Goal: Task Accomplishment & Management: Use online tool/utility

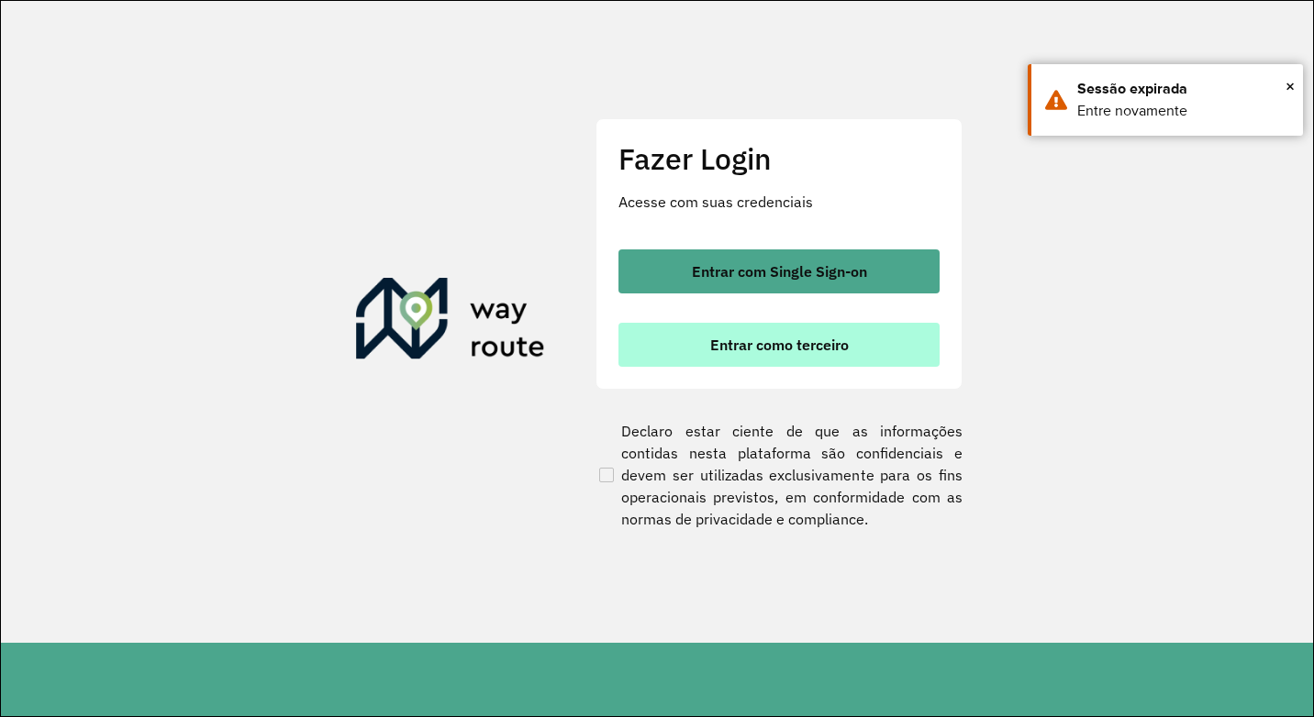
click at [681, 353] on button "Entrar como terceiro" at bounding box center [778, 345] width 321 height 44
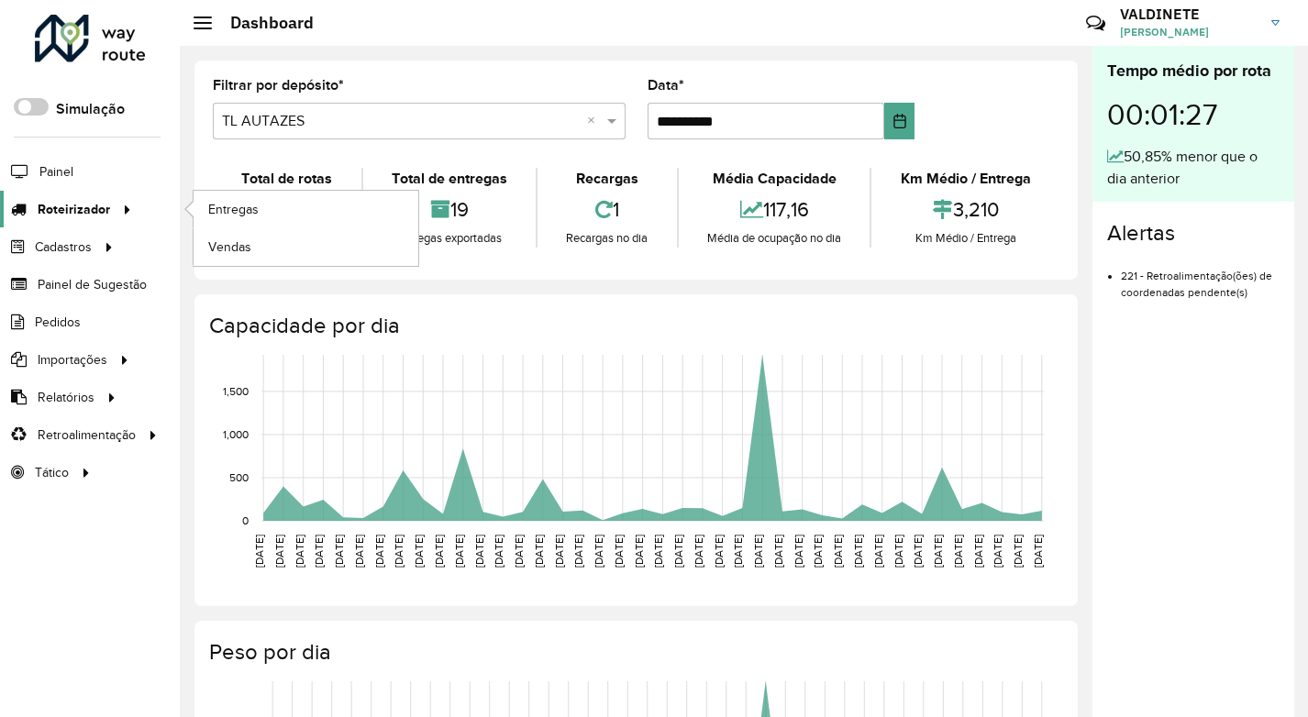
click at [81, 209] on span "Roteirizador" at bounding box center [74, 209] width 72 height 19
click at [234, 200] on span "Entregas" at bounding box center [234, 209] width 52 height 19
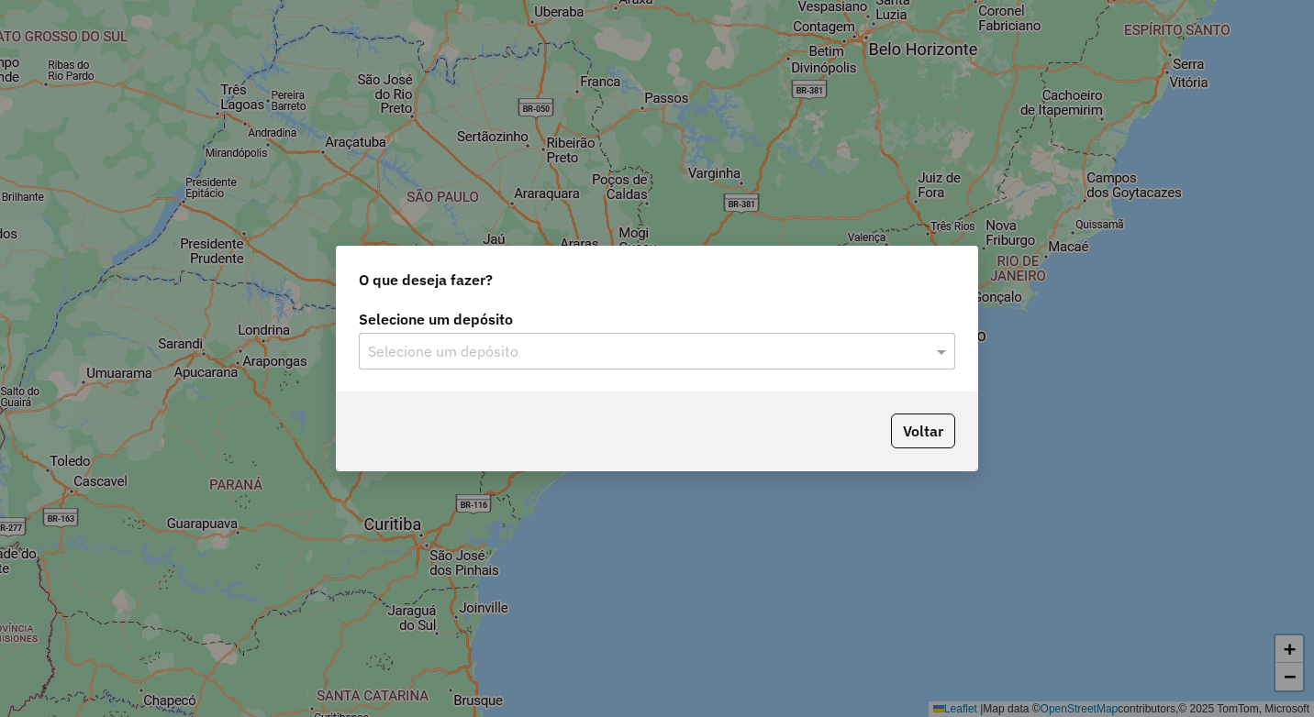
click at [814, 335] on div "Selecione um depósito" at bounding box center [657, 351] width 596 height 37
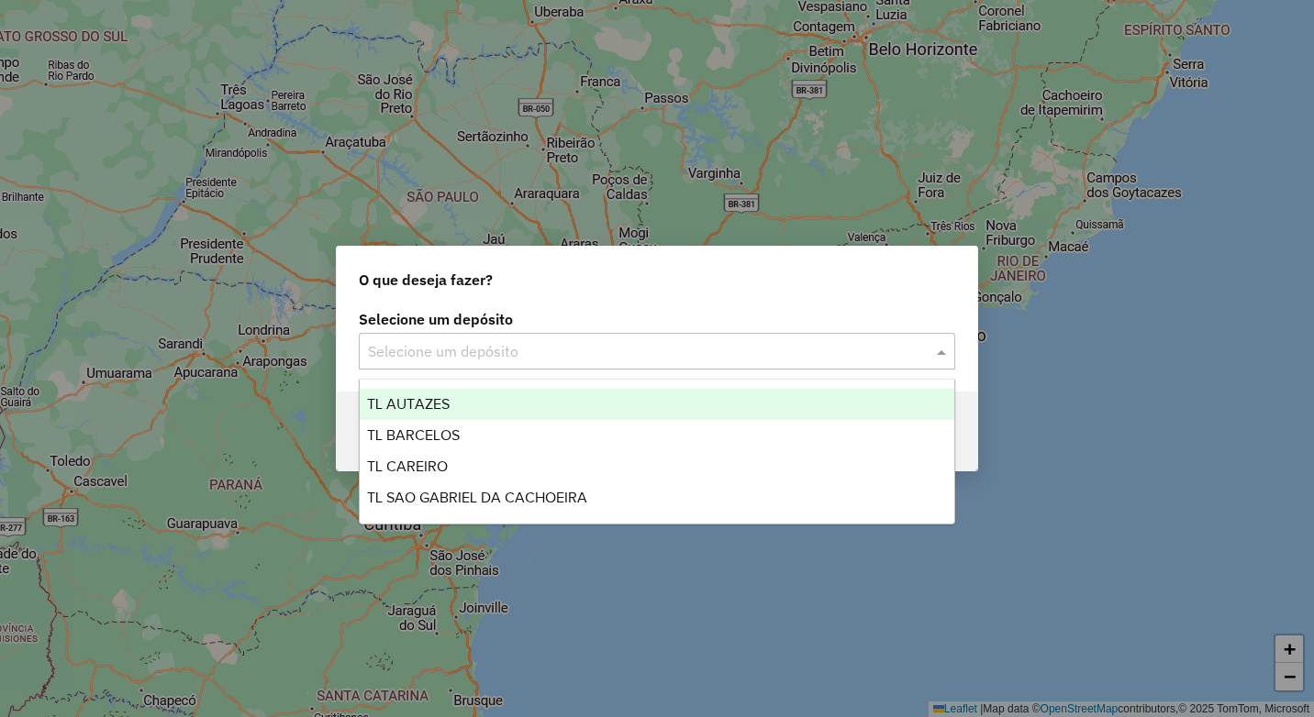
click at [739, 400] on div "TL AUTAZES" at bounding box center [657, 404] width 594 height 31
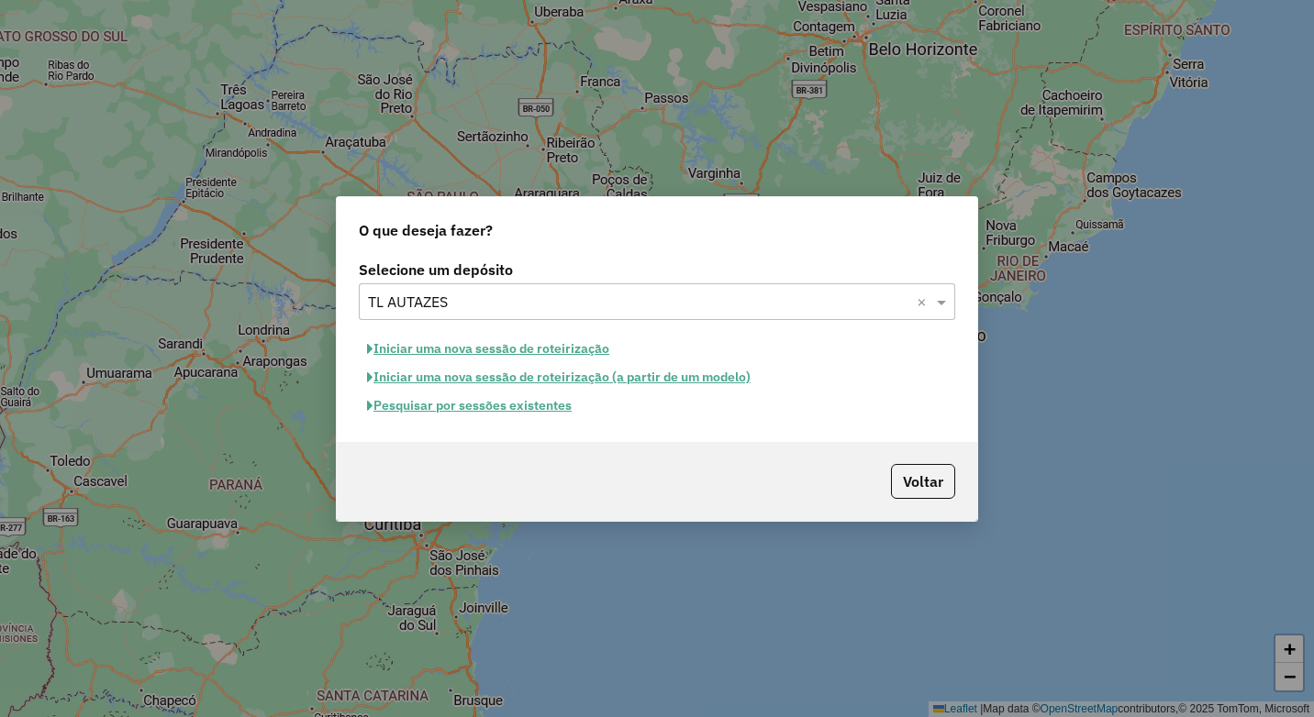
click at [572, 353] on button "Iniciar uma nova sessão de roteirização" at bounding box center [488, 349] width 259 height 28
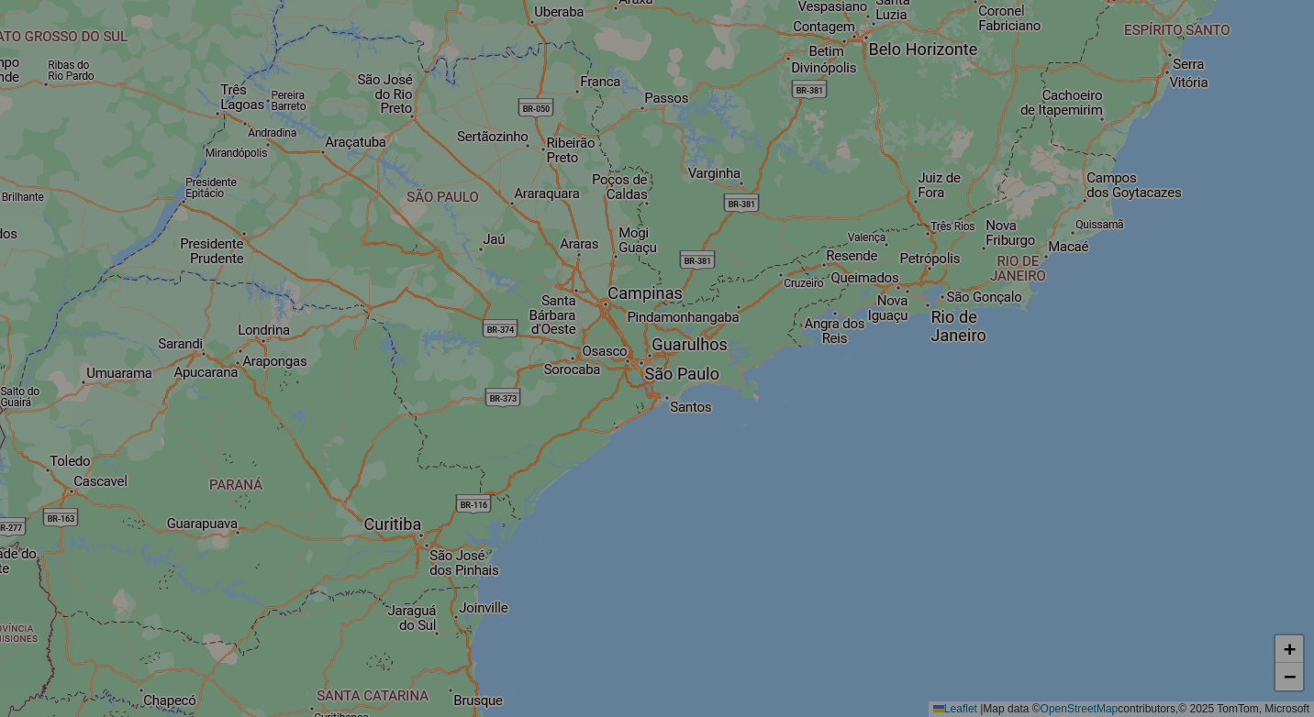
select select "*"
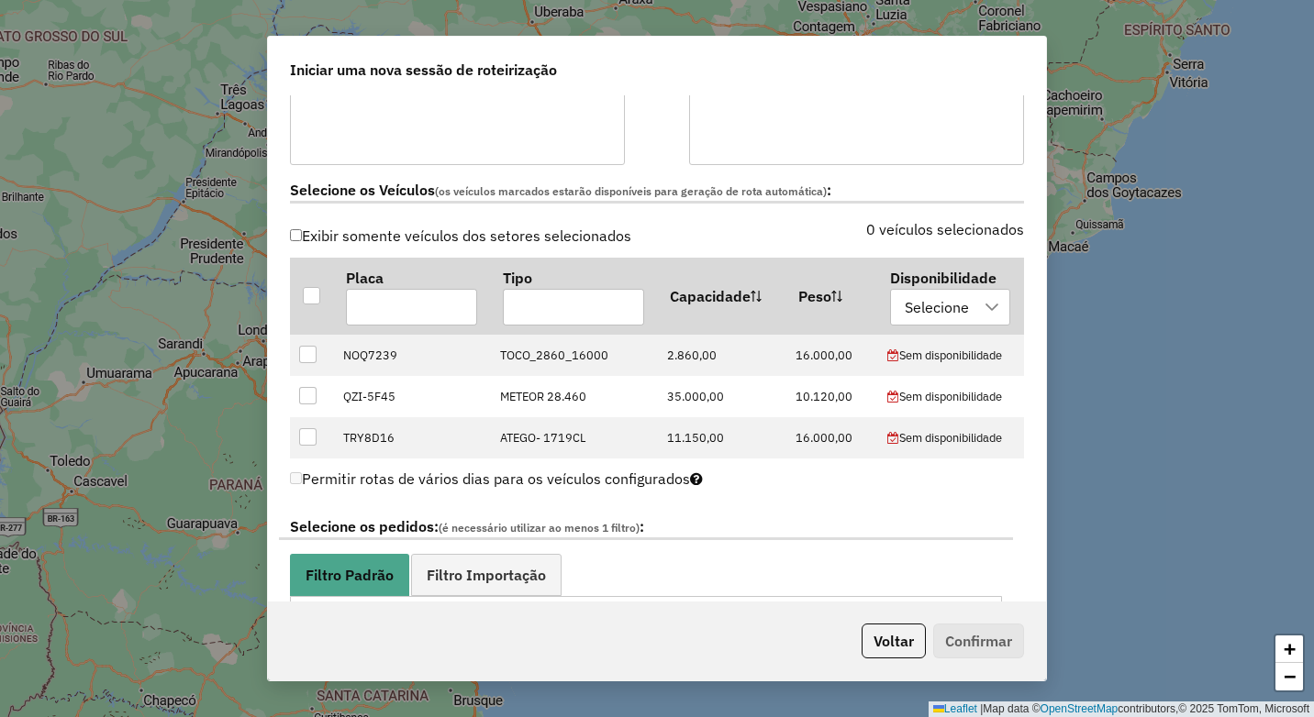
scroll to position [550, 0]
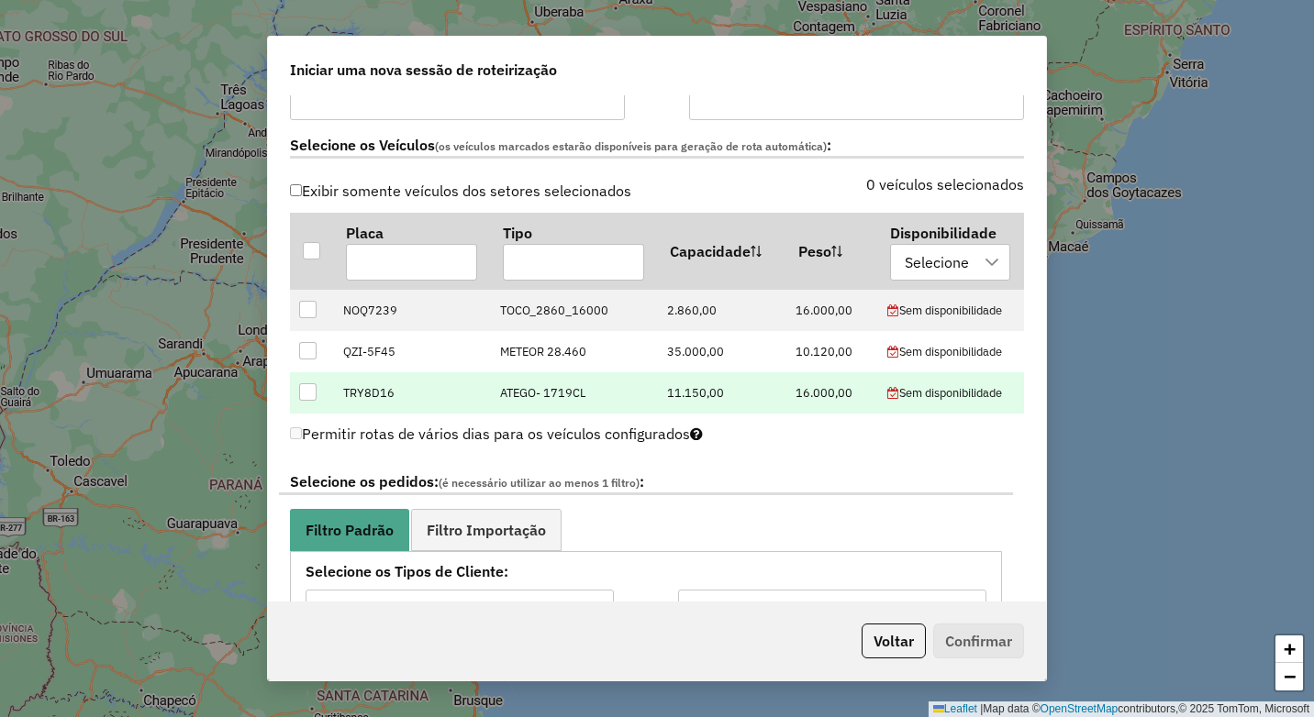
click at [313, 396] on div at bounding box center [307, 391] width 17 height 17
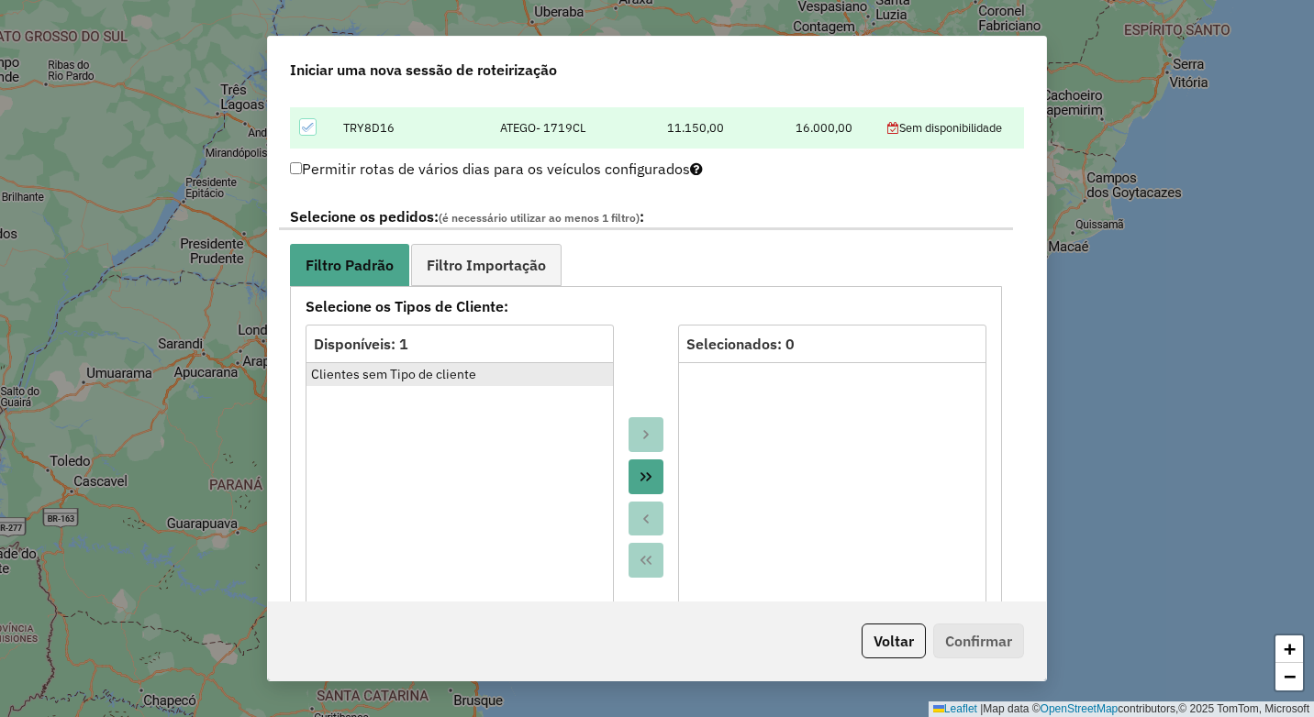
scroll to position [826, 0]
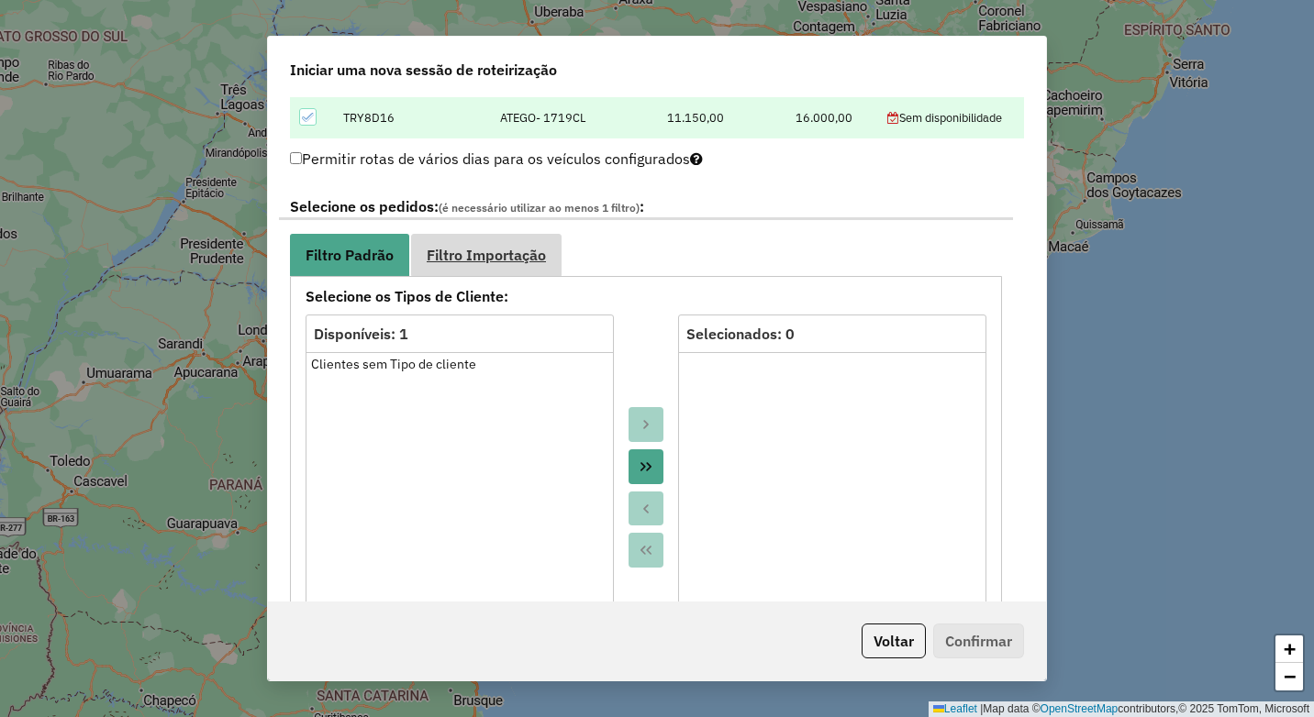
click at [472, 242] on link "Filtro Importação" at bounding box center [486, 254] width 150 height 41
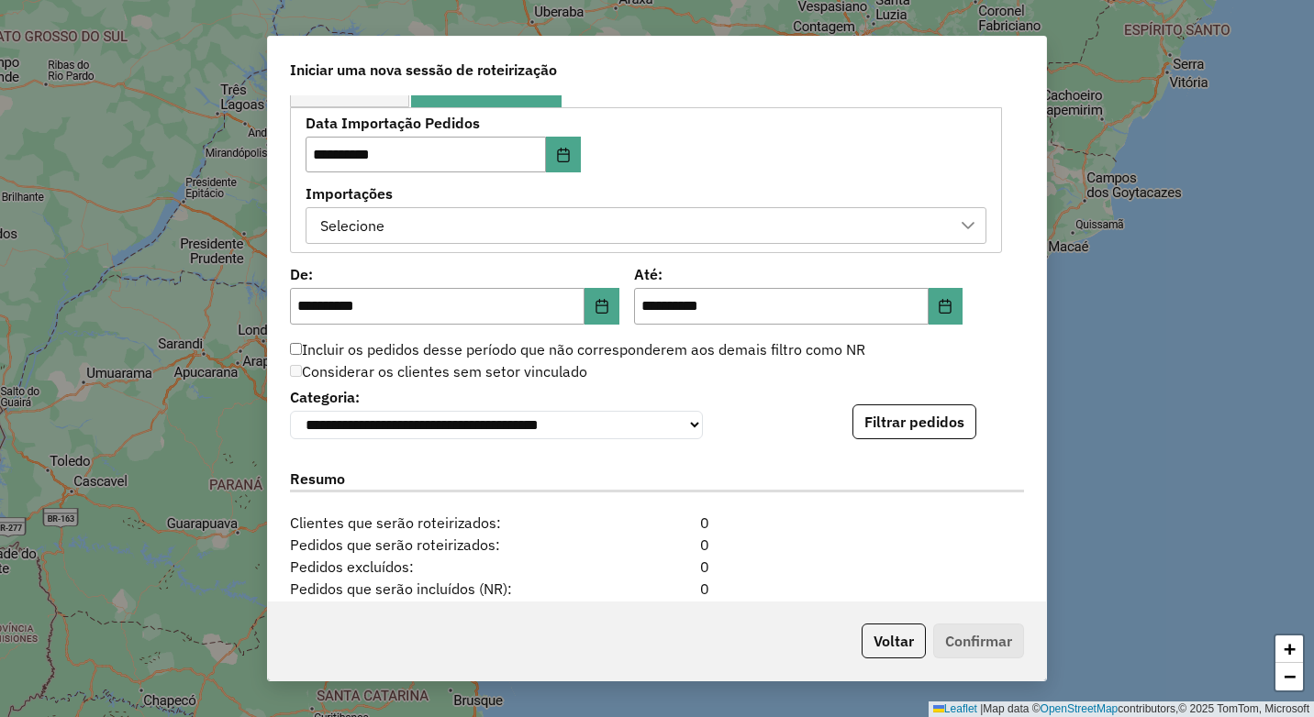
scroll to position [1009, 0]
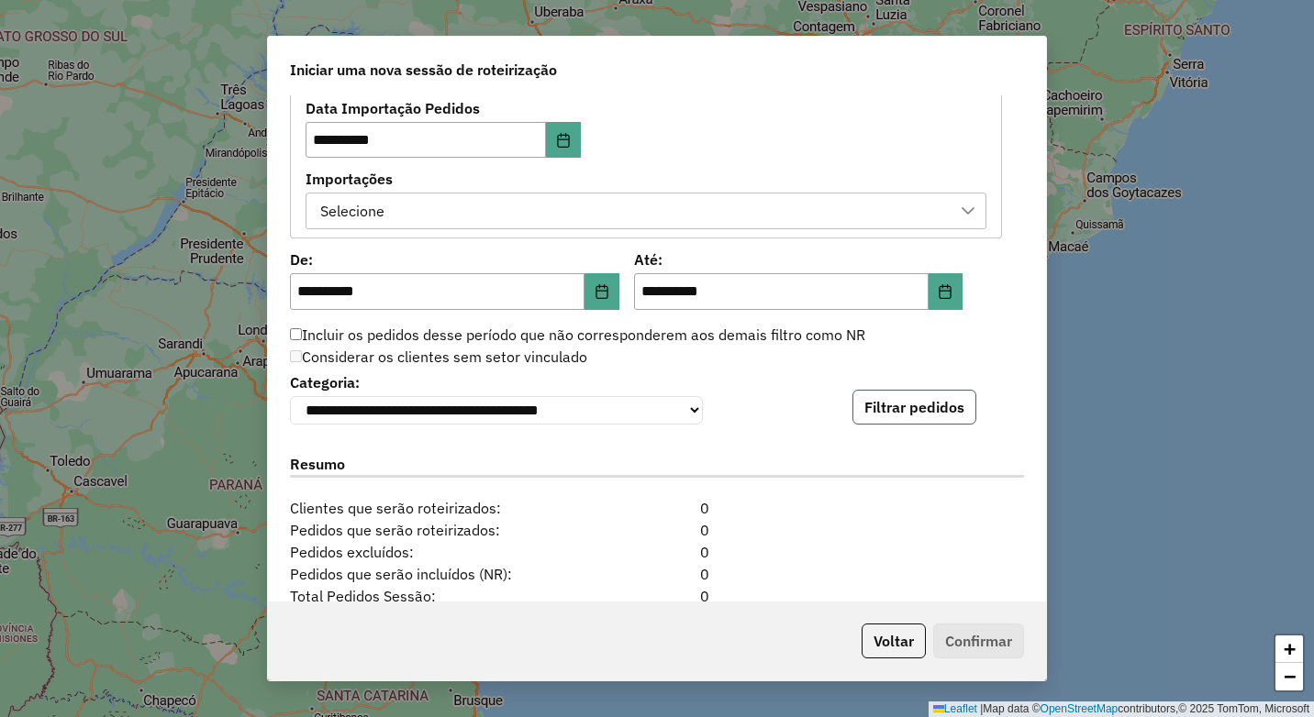
click at [876, 423] on button "Filtrar pedidos" at bounding box center [914, 407] width 124 height 35
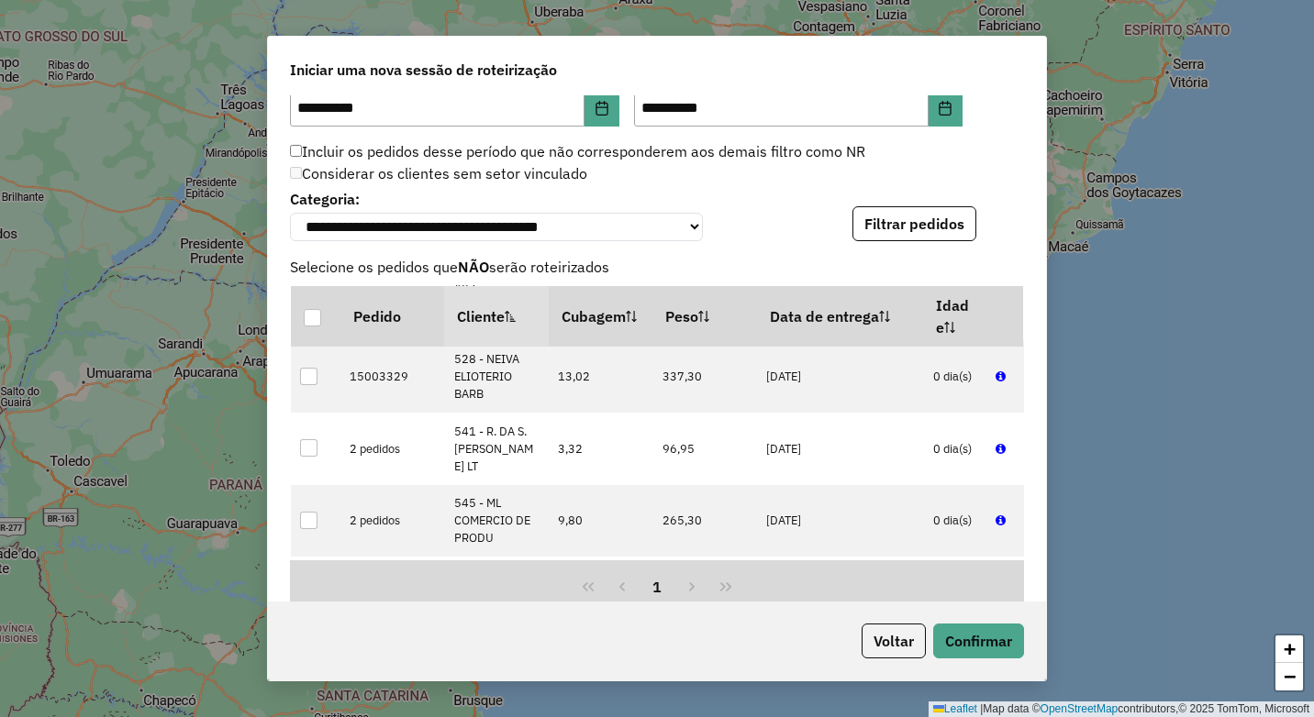
scroll to position [1591, 0]
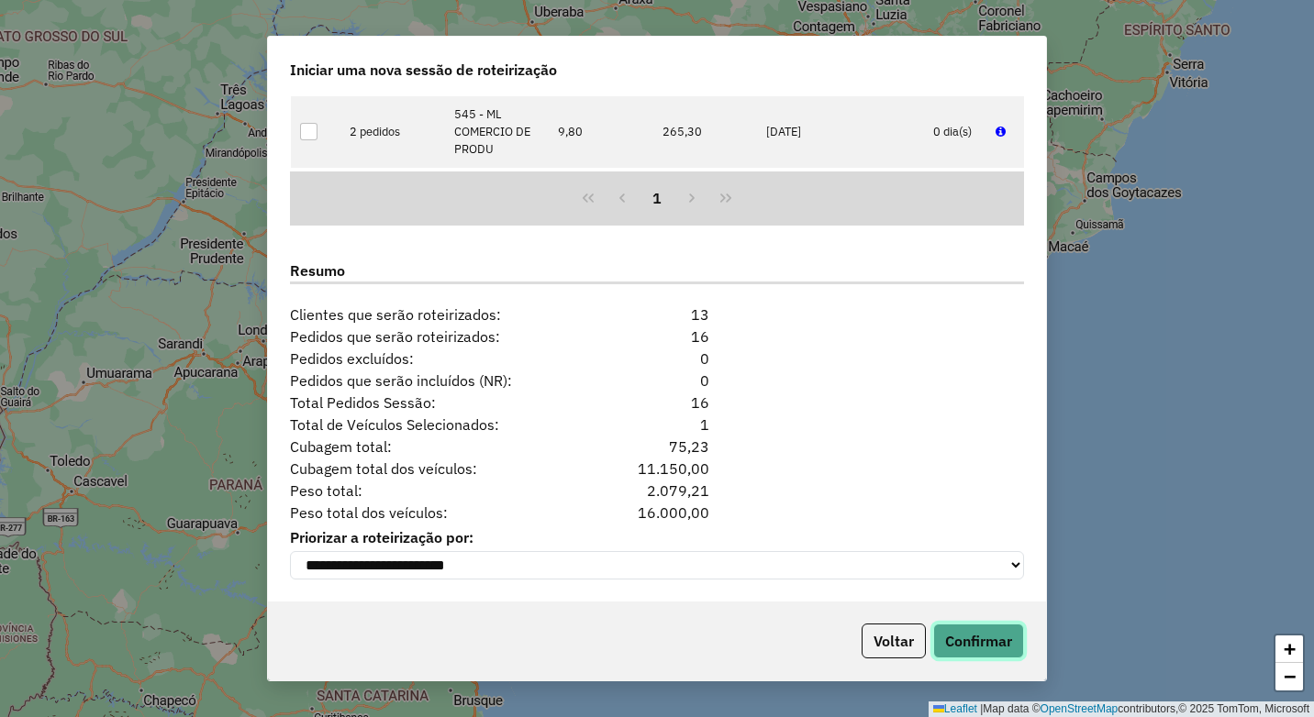
click at [971, 648] on button "Confirmar" at bounding box center [978, 641] width 91 height 35
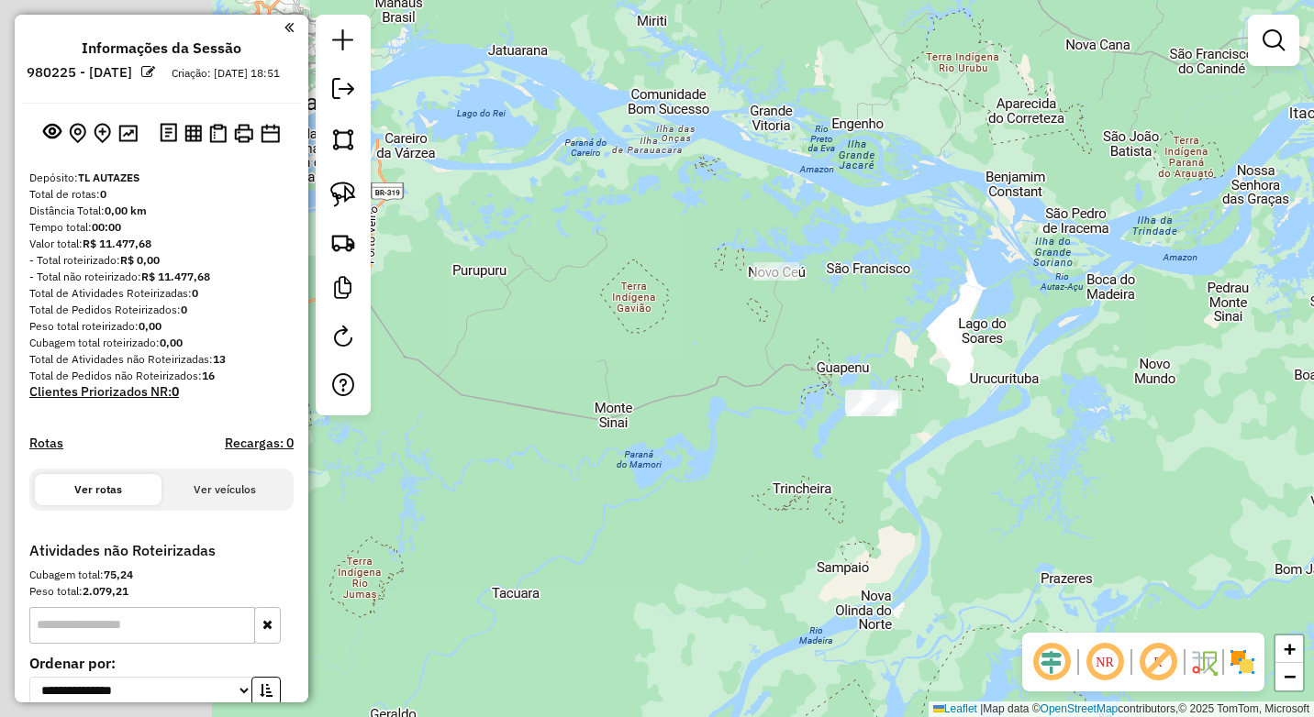
drag, startPoint x: 679, startPoint y: 428, endPoint x: 1011, endPoint y: 469, distance: 334.7
click at [1011, 469] on div "Janela de atendimento Grade de atendimento Capacidade Transportadoras Veículos …" at bounding box center [657, 358] width 1314 height 717
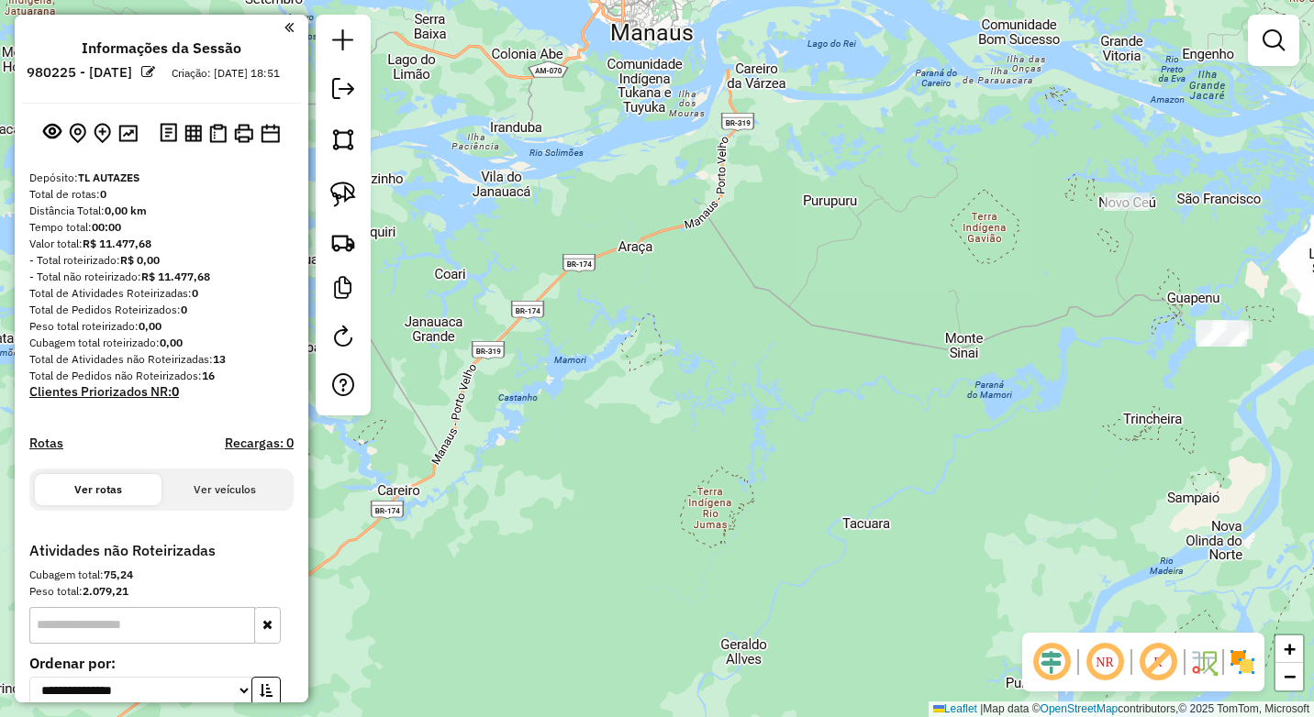
drag, startPoint x: 575, startPoint y: 472, endPoint x: 909, endPoint y: 402, distance: 341.3
click at [909, 402] on div "Janela de atendimento Grade de atendimento Capacidade Transportadoras Veículos …" at bounding box center [657, 358] width 1314 height 717
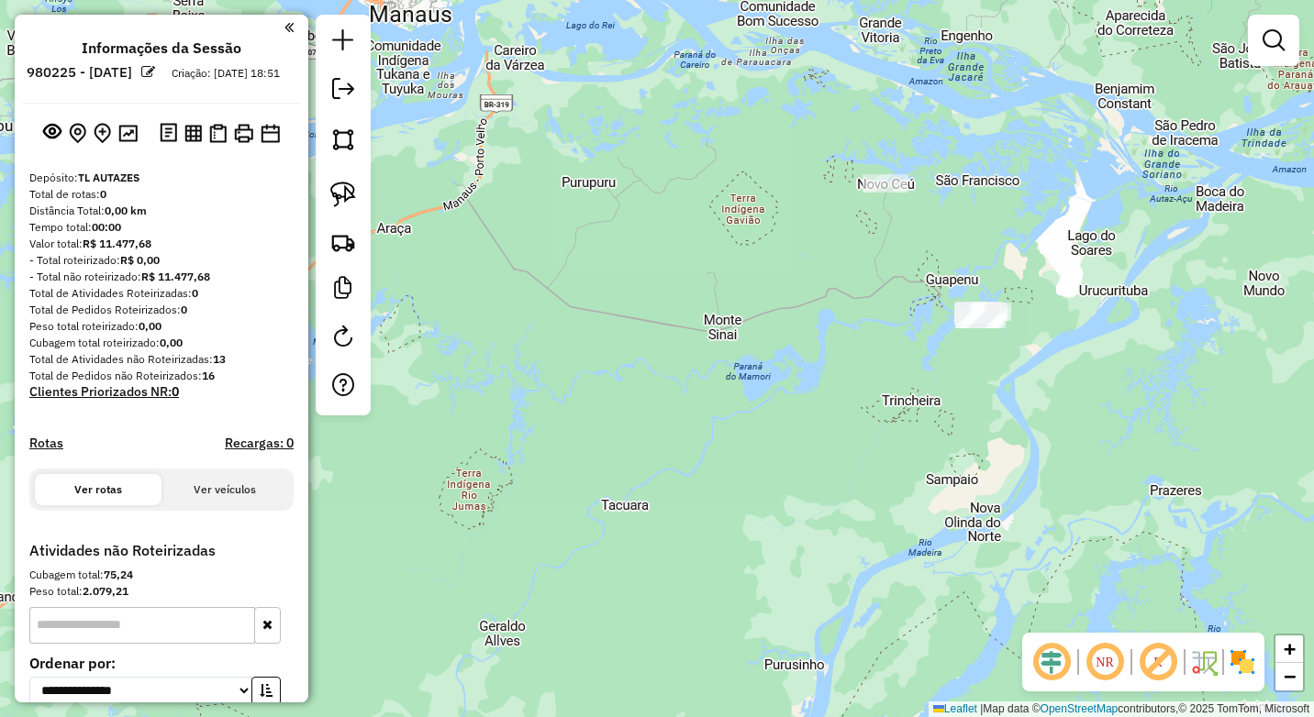
drag, startPoint x: 1150, startPoint y: 320, endPoint x: 902, endPoint y: 305, distance: 249.1
click at [904, 304] on div "Janela de atendimento Grade de atendimento Capacidade Transportadoras Veículos …" at bounding box center [657, 358] width 1314 height 717
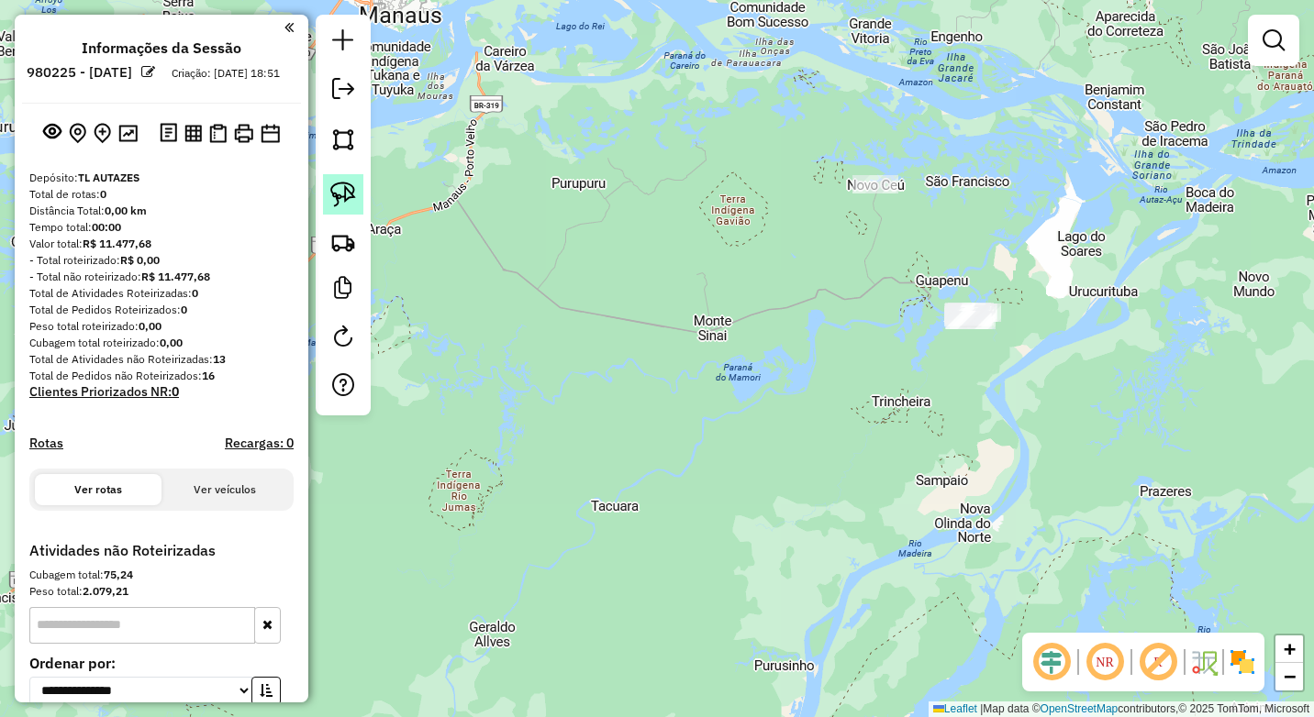
click at [350, 187] on img at bounding box center [343, 195] width 26 height 26
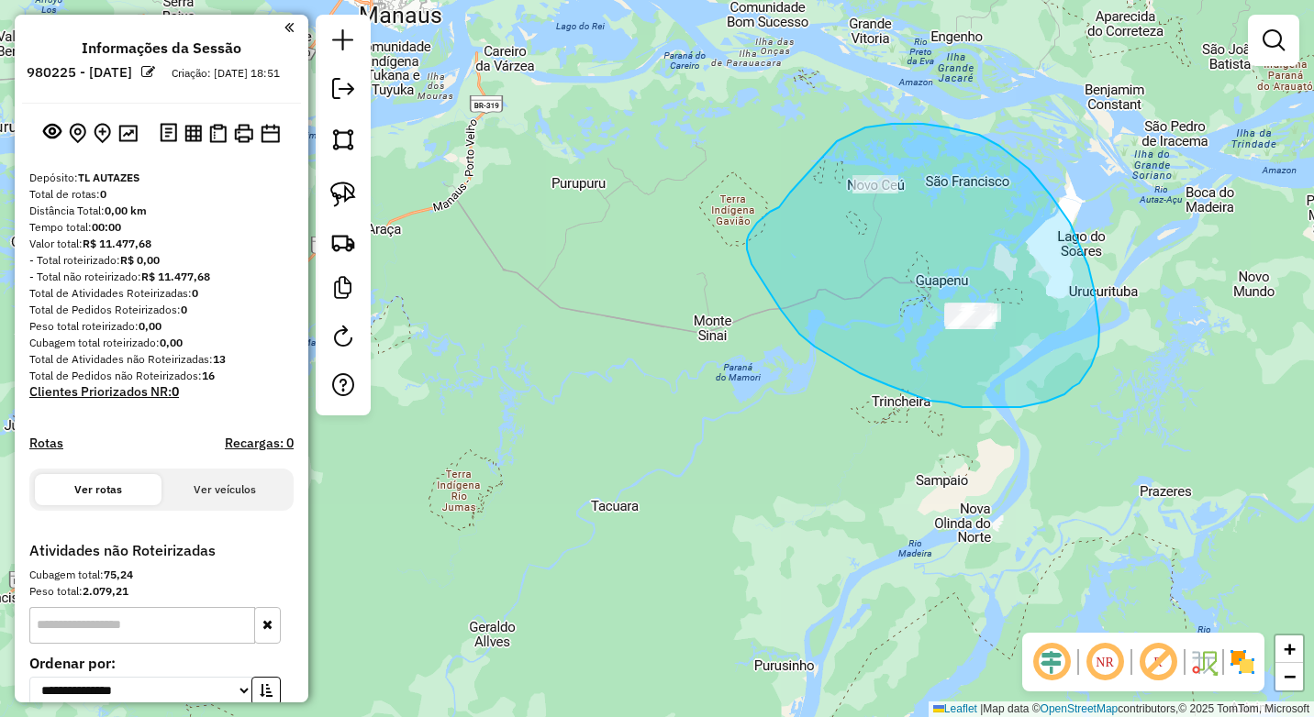
drag, startPoint x: 837, startPoint y: 141, endPoint x: 790, endPoint y: 193, distance: 69.5
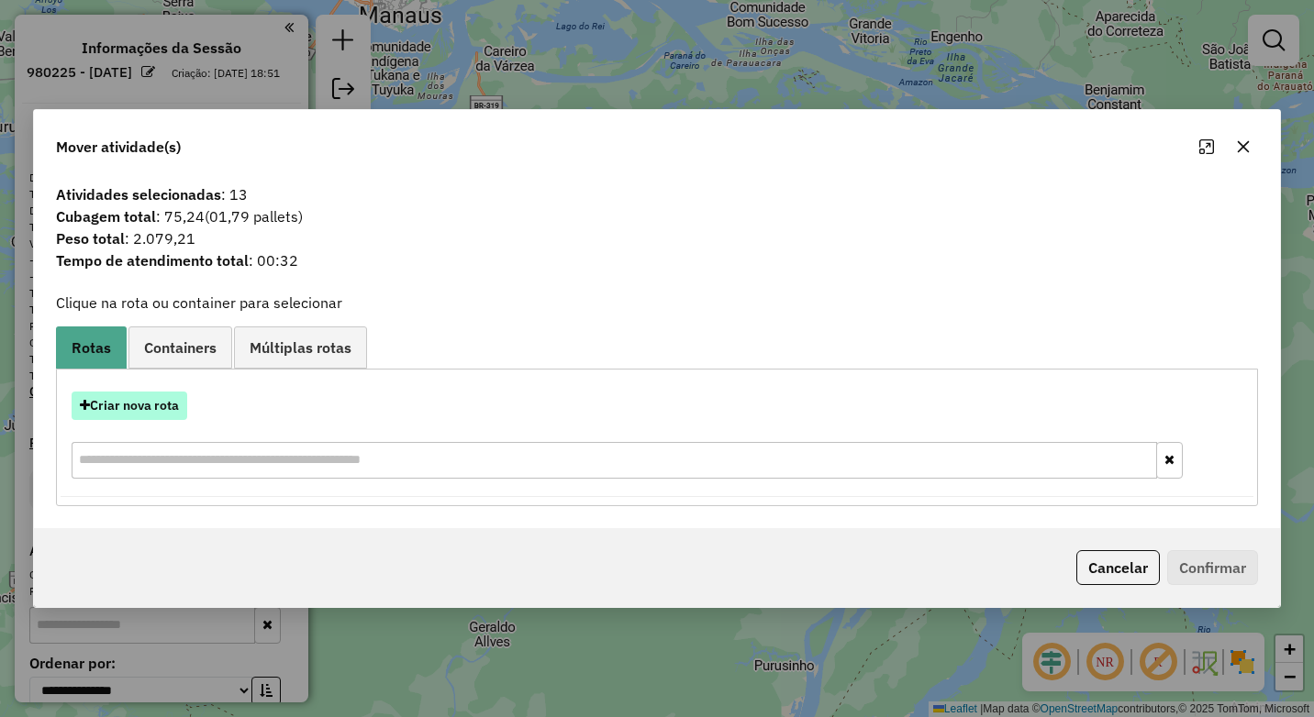
click at [105, 399] on button "Criar nova rota" at bounding box center [130, 406] width 116 height 28
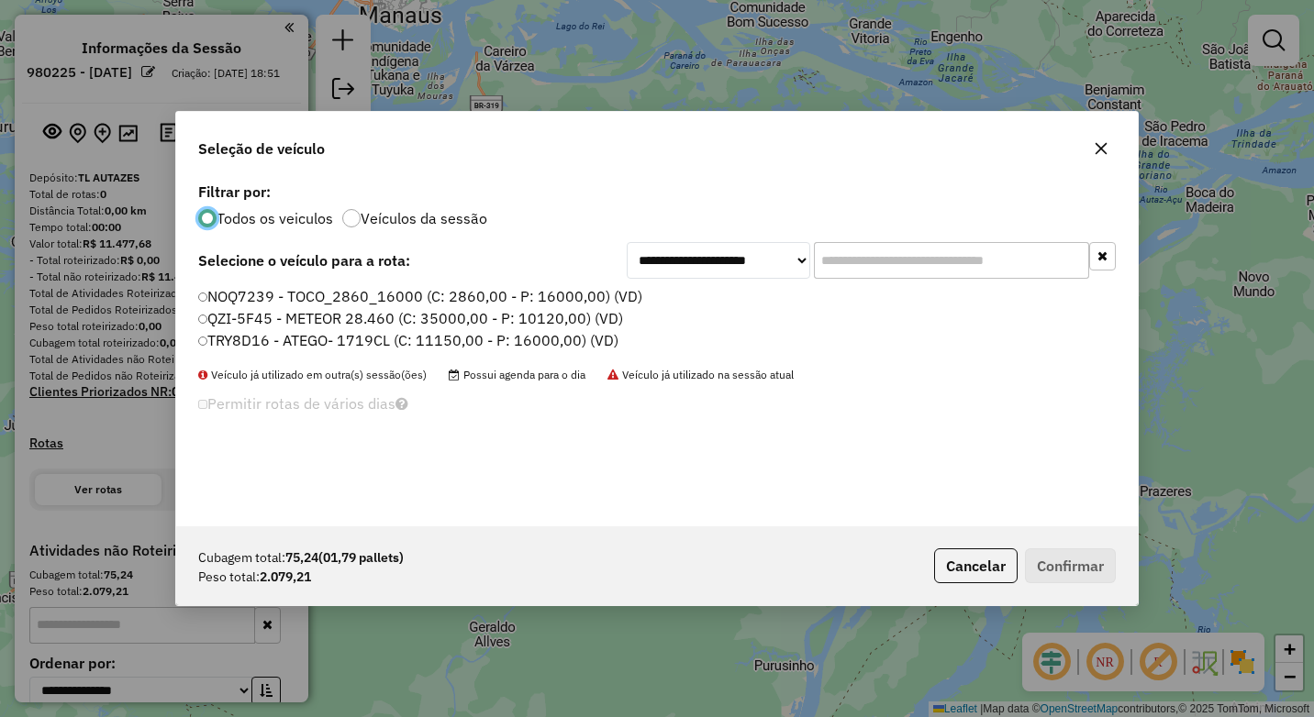
scroll to position [10, 6]
click at [207, 333] on label "TRY8D16 - ATEGO- 1719CL (C: 11150,00 - P: 16000,00) (VD)" at bounding box center [409, 340] width 423 height 22
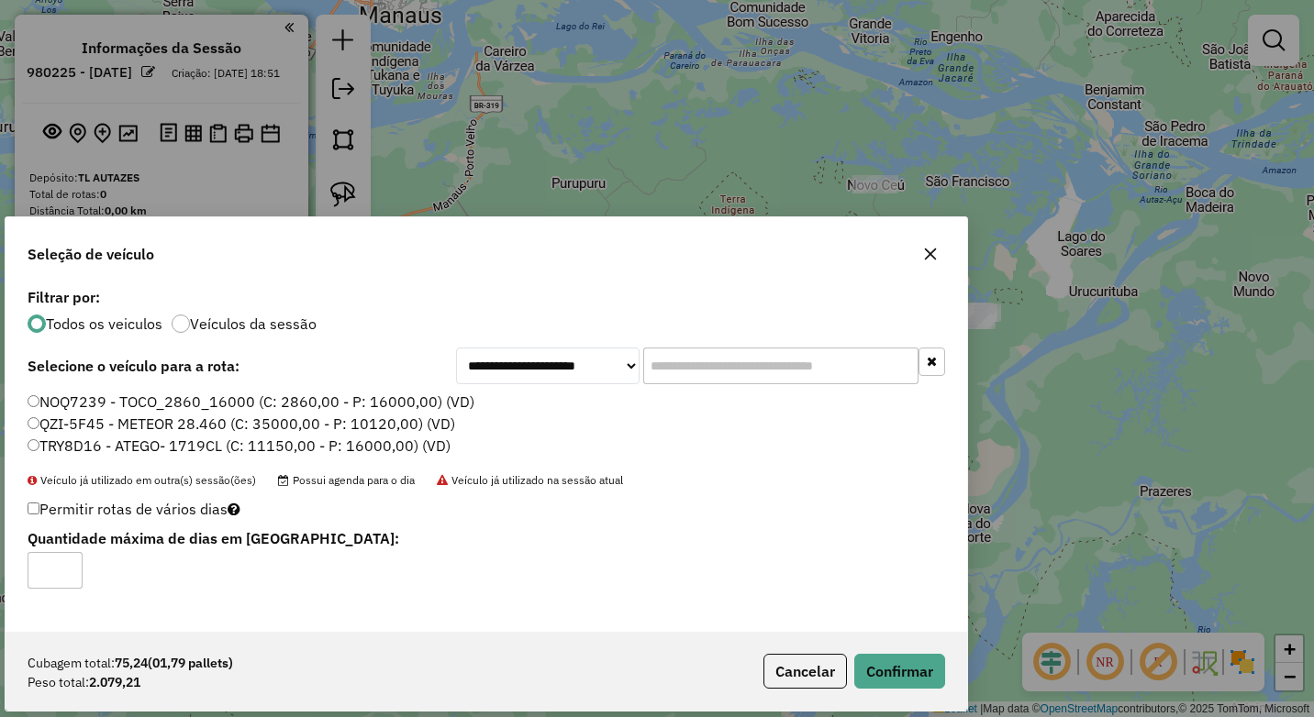
drag, startPoint x: 966, startPoint y: 144, endPoint x: 551, endPoint y: 340, distance: 458.8
click at [551, 340] on div "**********" at bounding box center [486, 464] width 963 height 495
click at [929, 259] on icon "button" at bounding box center [930, 254] width 15 height 15
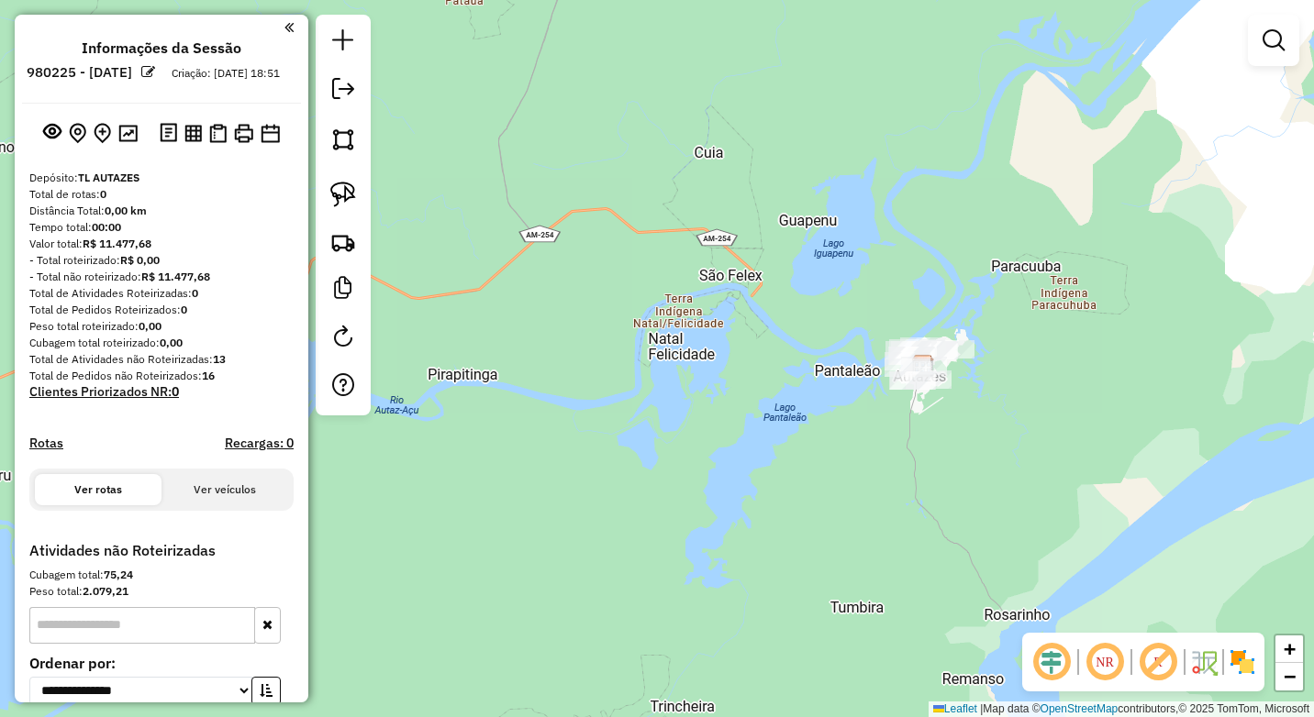
drag, startPoint x: 915, startPoint y: 374, endPoint x: 918, endPoint y: 297, distance: 77.1
click at [918, 299] on div "Janela de atendimento Grade de atendimento Capacidade Transportadoras Veículos …" at bounding box center [657, 358] width 1314 height 717
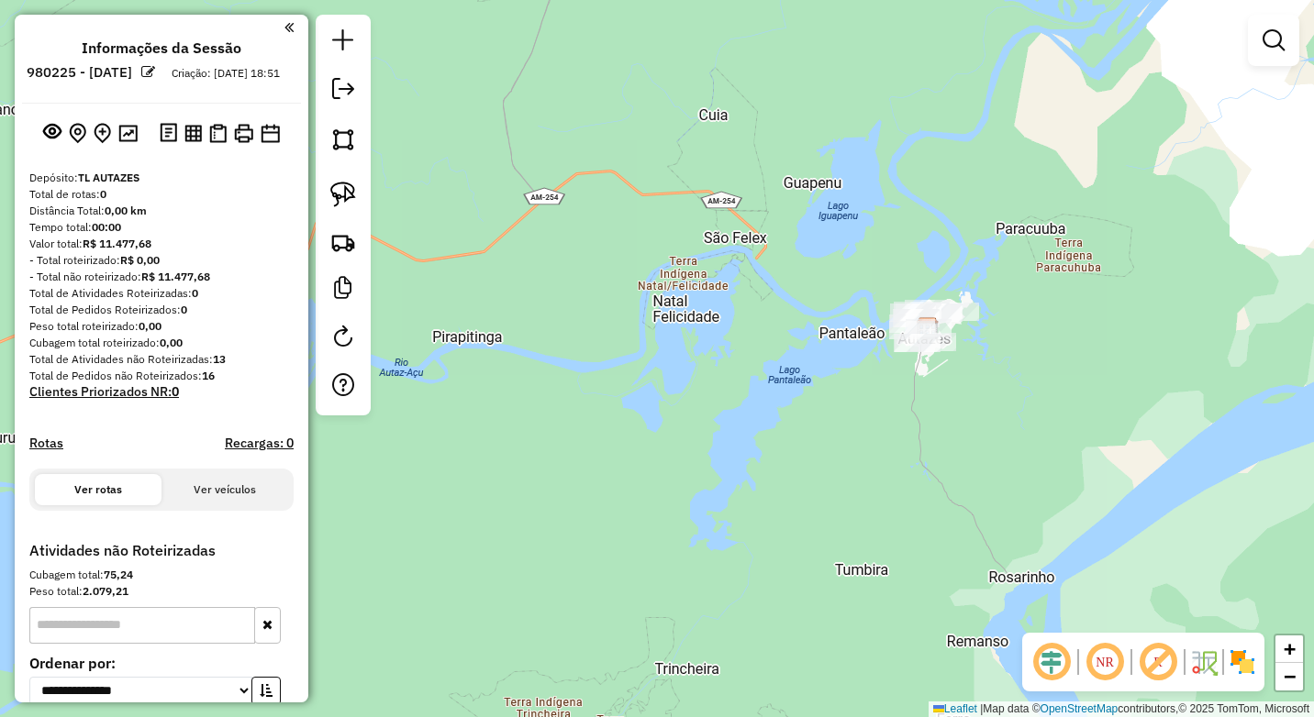
drag, startPoint x: 357, startPoint y: 183, endPoint x: 556, endPoint y: 221, distance: 202.8
click at [357, 183] on link at bounding box center [343, 194] width 40 height 40
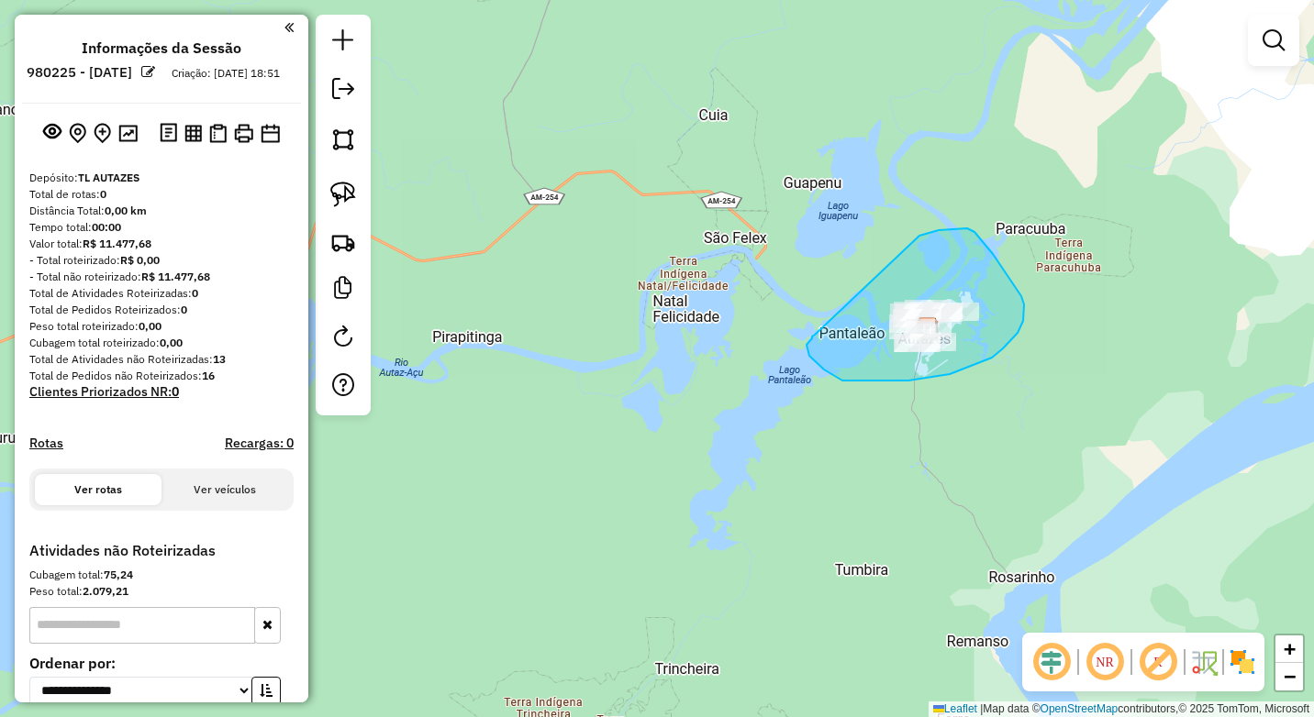
drag, startPoint x: 920, startPoint y: 235, endPoint x: 815, endPoint y: 329, distance: 141.6
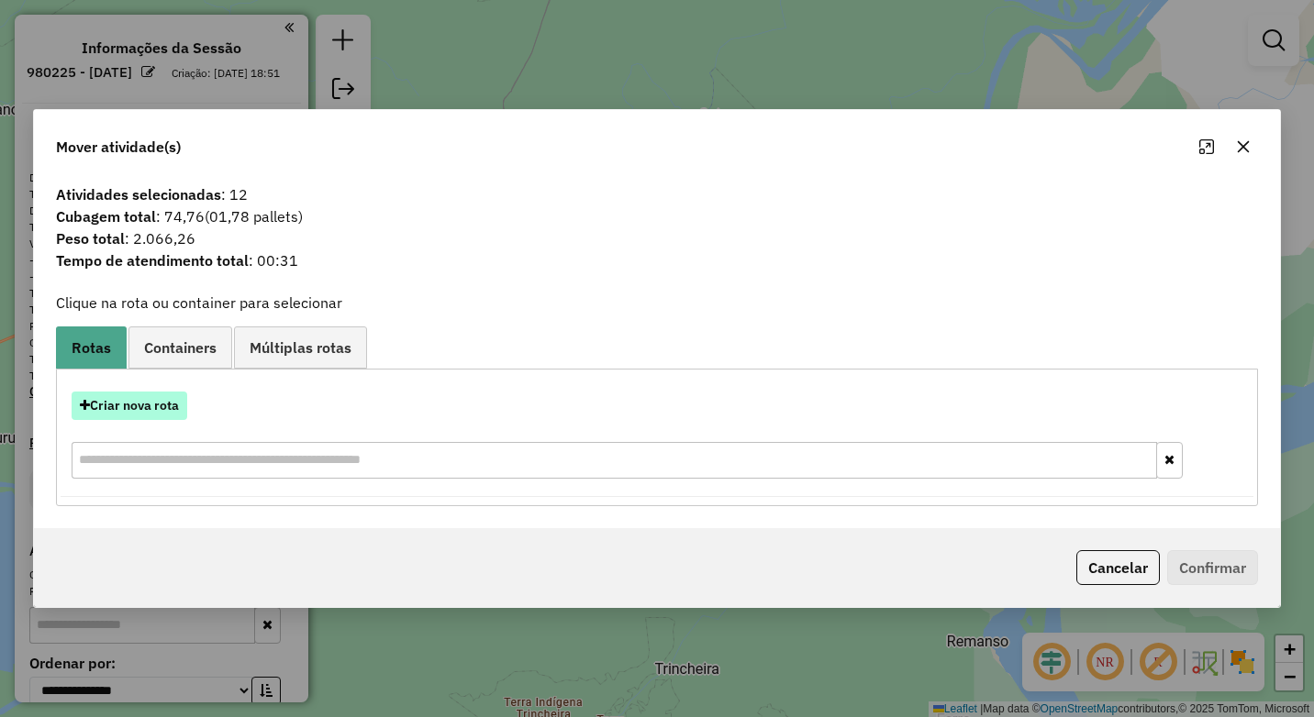
click at [147, 415] on button "Criar nova rota" at bounding box center [130, 406] width 116 height 28
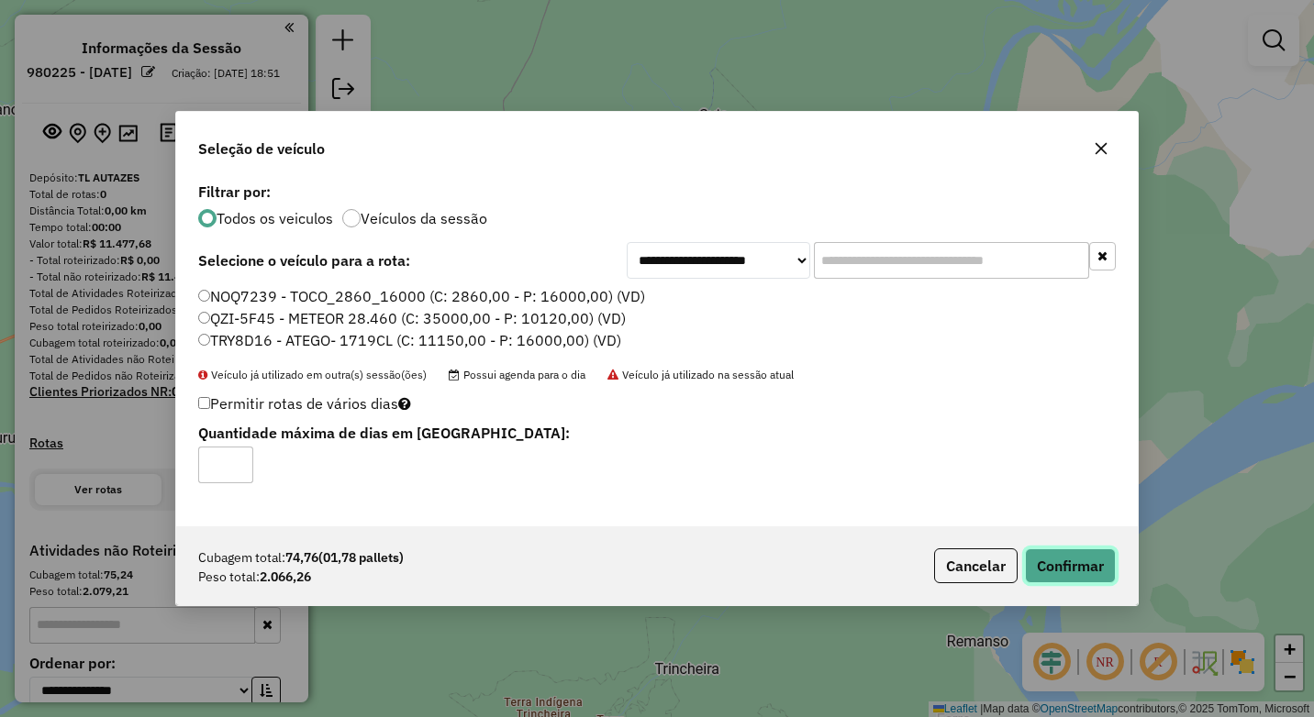
click at [1039, 563] on button "Confirmar" at bounding box center [1070, 566] width 91 height 35
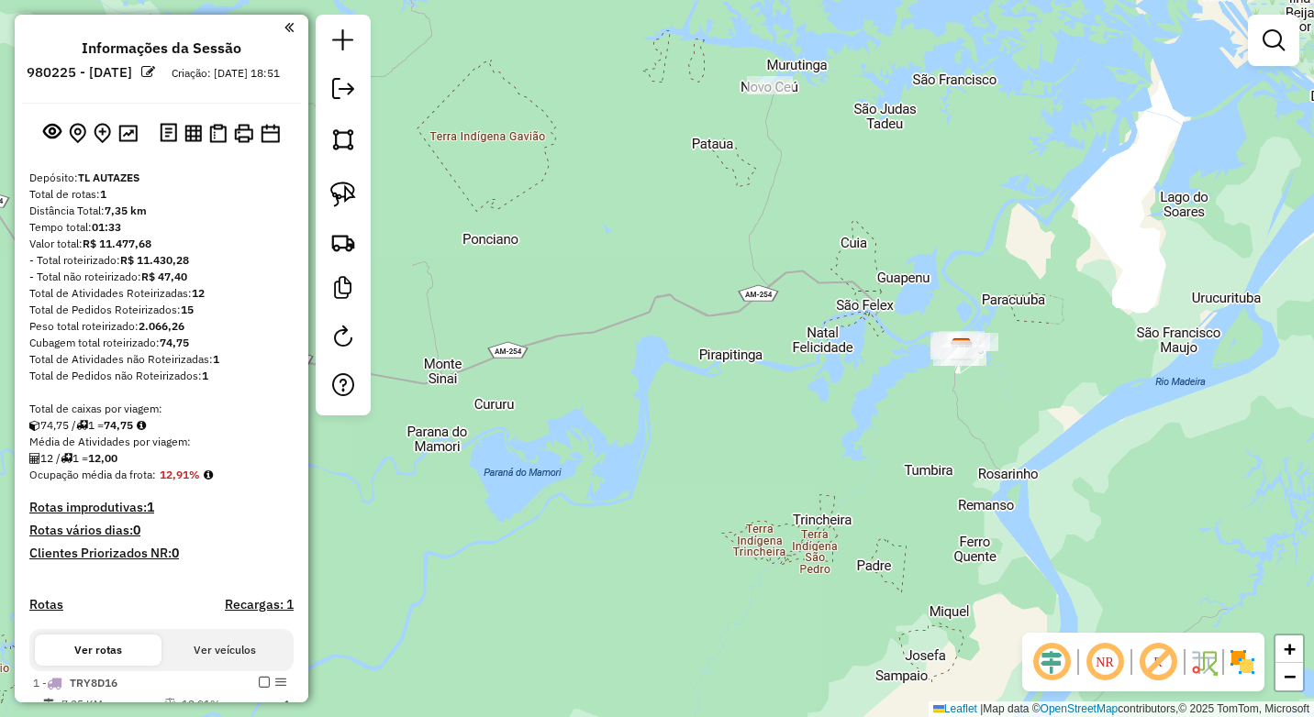
click at [772, 94] on div at bounding box center [770, 85] width 46 height 18
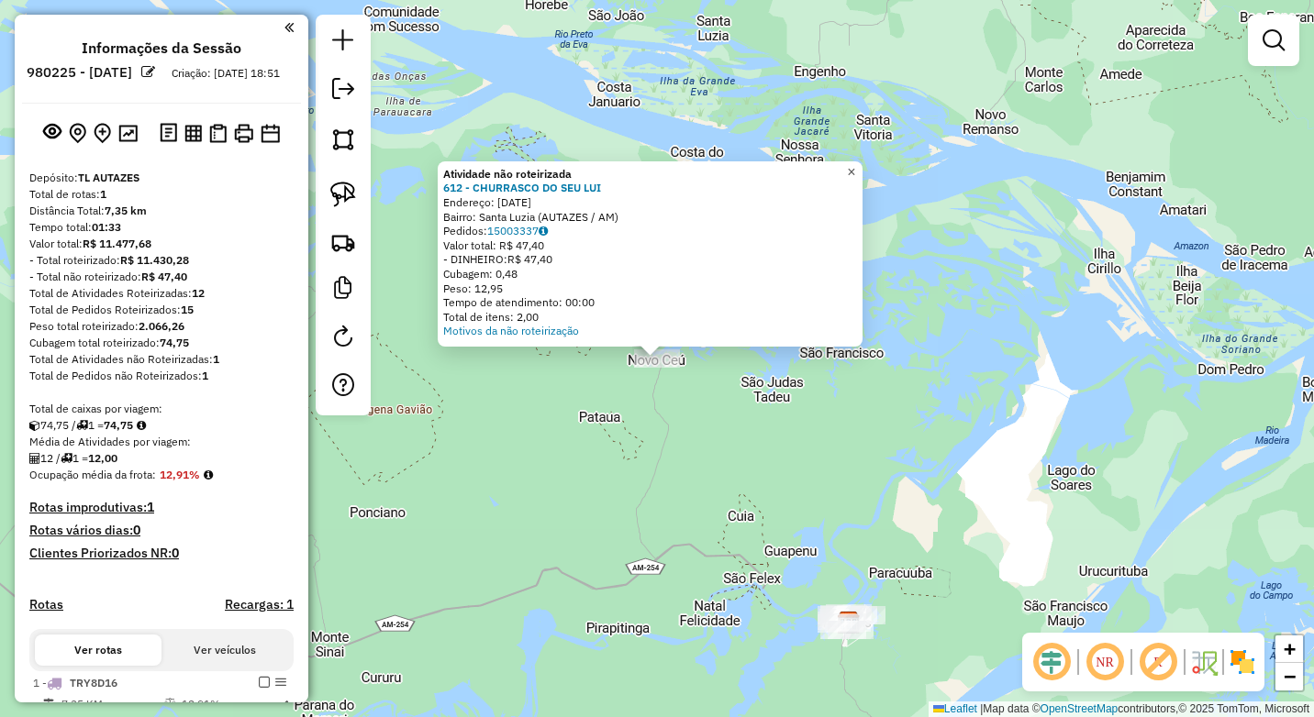
click at [855, 164] on span "×" at bounding box center [851, 172] width 8 height 16
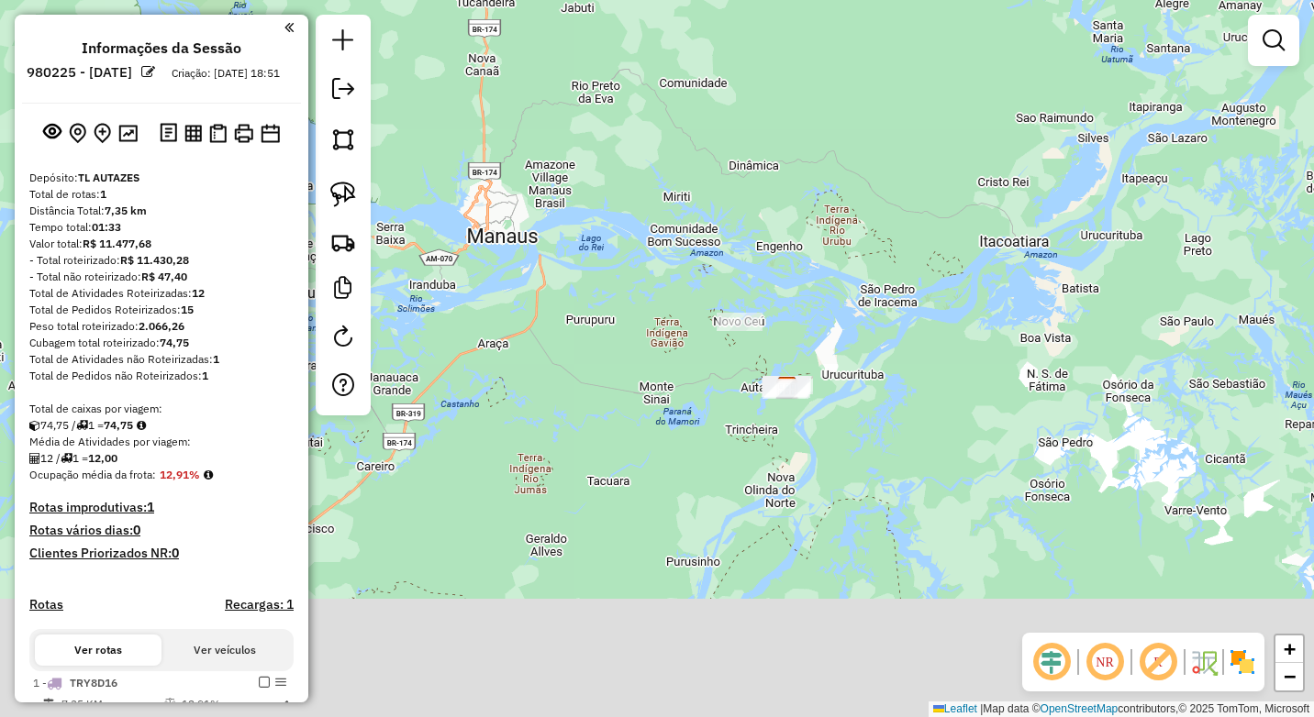
drag, startPoint x: 699, startPoint y: 558, endPoint x: 719, endPoint y: 424, distance: 135.5
click at [719, 424] on div "Janela de atendimento Grade de atendimento Capacidade Transportadoras Veículos …" at bounding box center [657, 358] width 1314 height 717
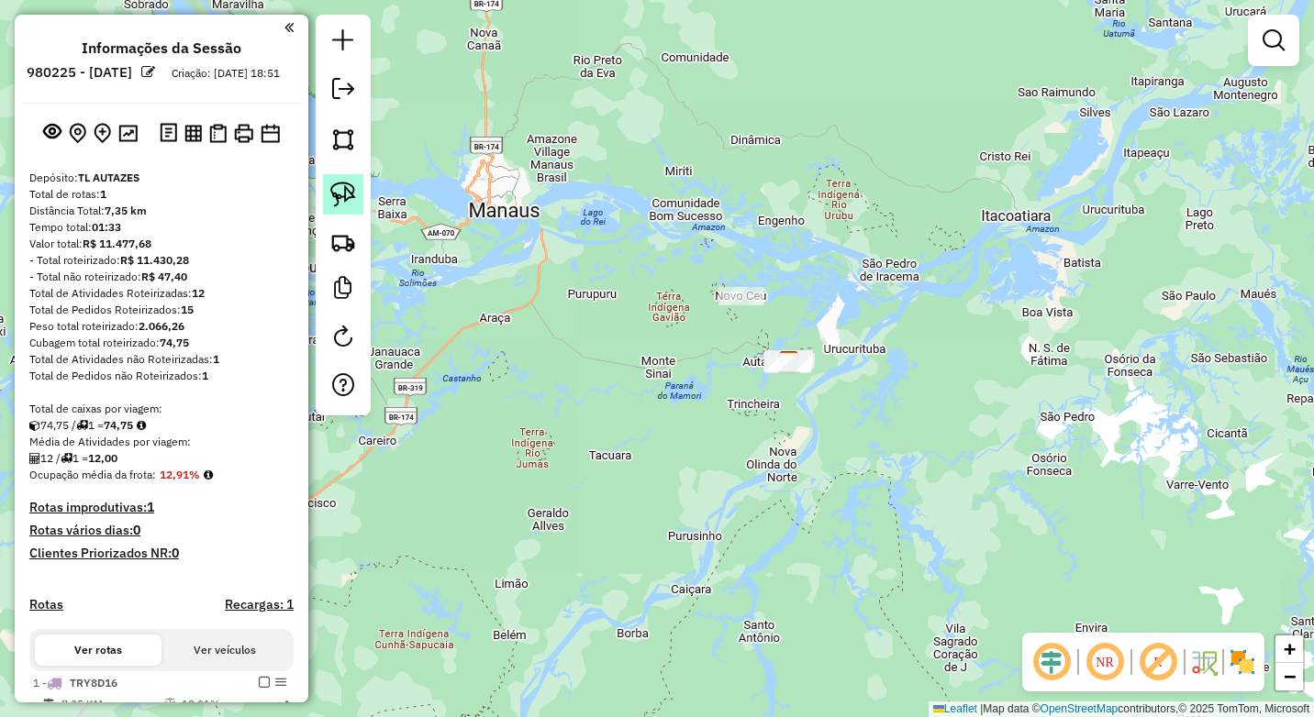
click at [339, 186] on img at bounding box center [343, 195] width 26 height 26
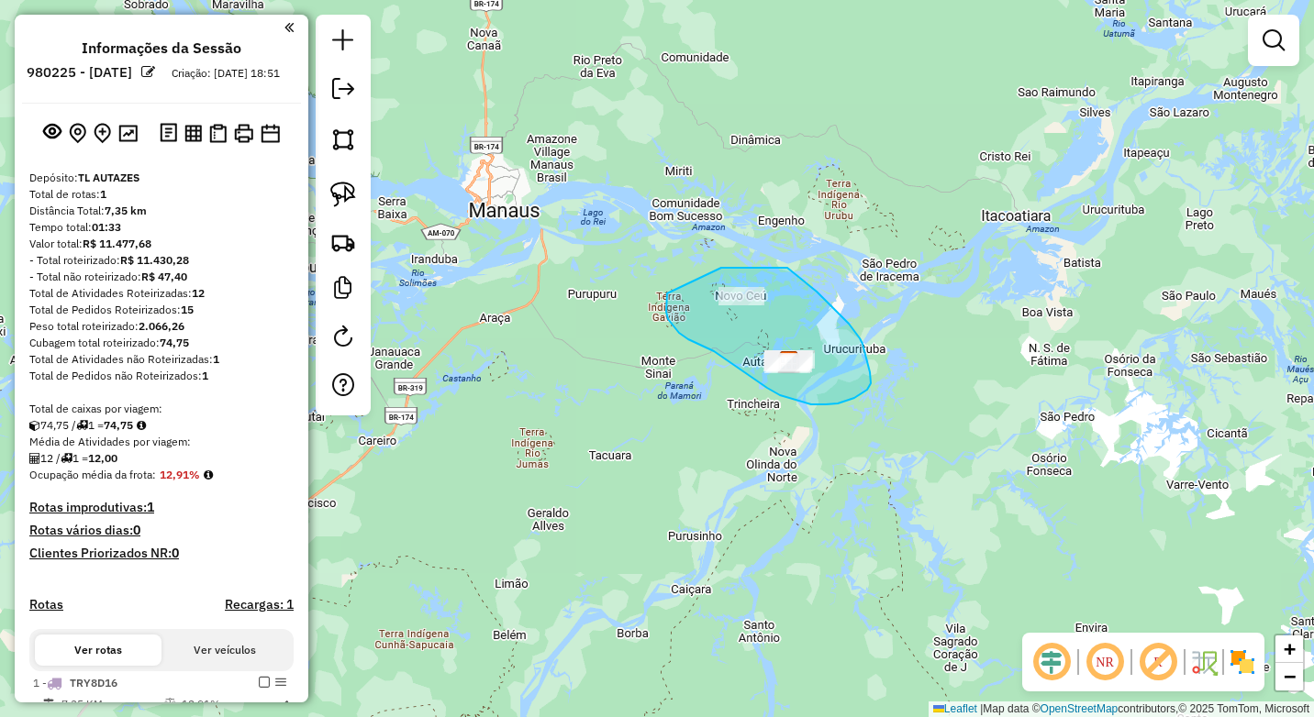
drag, startPoint x: 721, startPoint y: 268, endPoint x: 667, endPoint y: 294, distance: 59.9
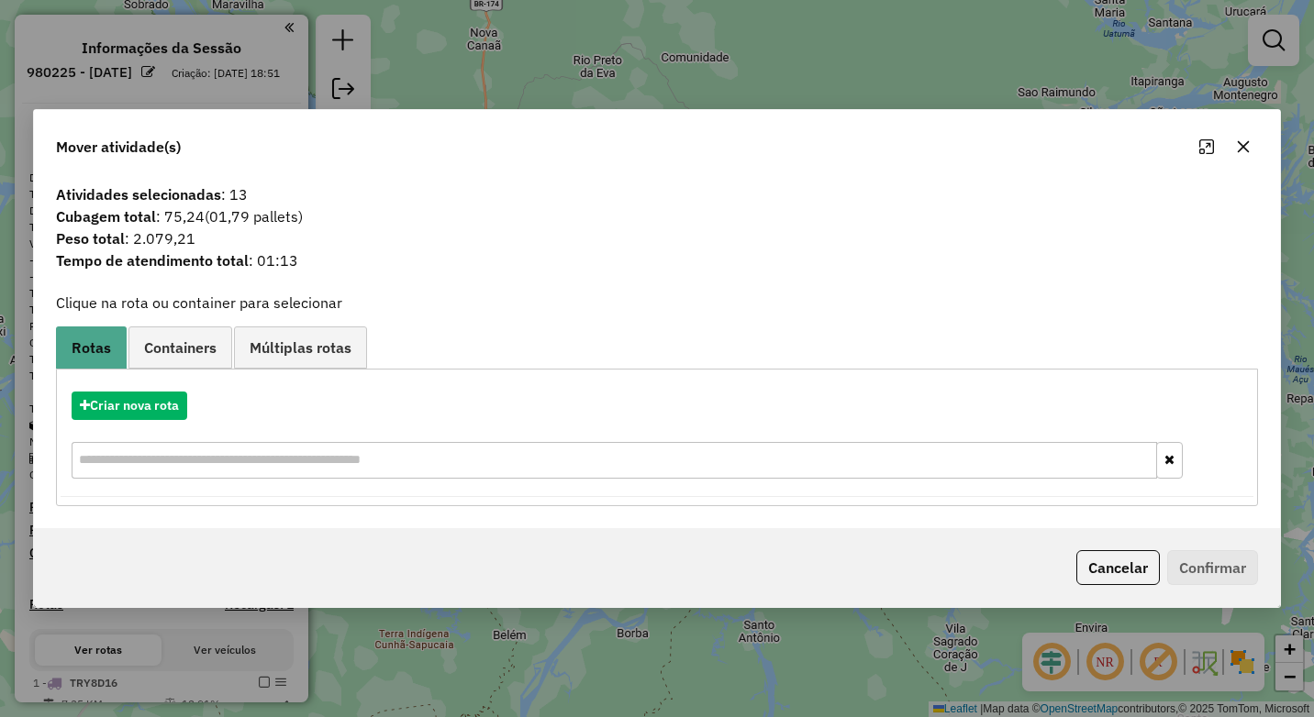
click at [1230, 159] on div at bounding box center [1225, 146] width 66 height 29
click at [1239, 153] on icon "button" at bounding box center [1243, 146] width 15 height 15
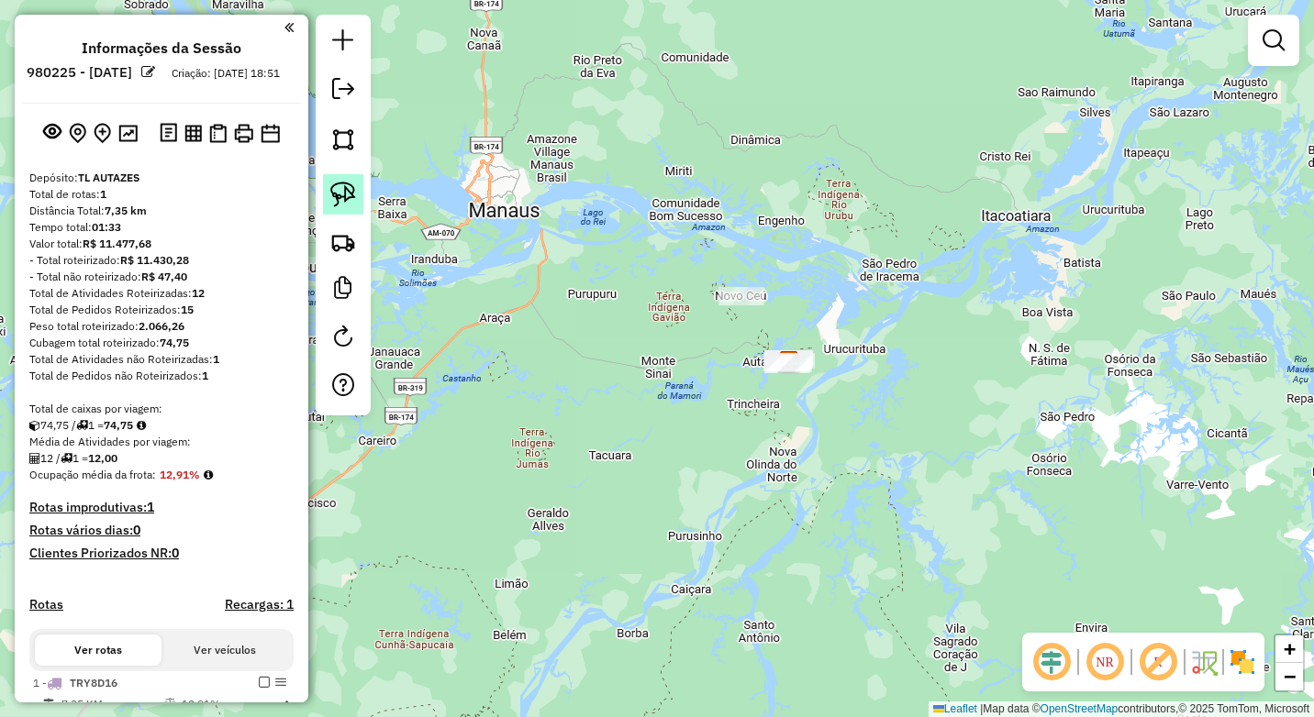
click at [350, 191] on img at bounding box center [343, 195] width 26 height 26
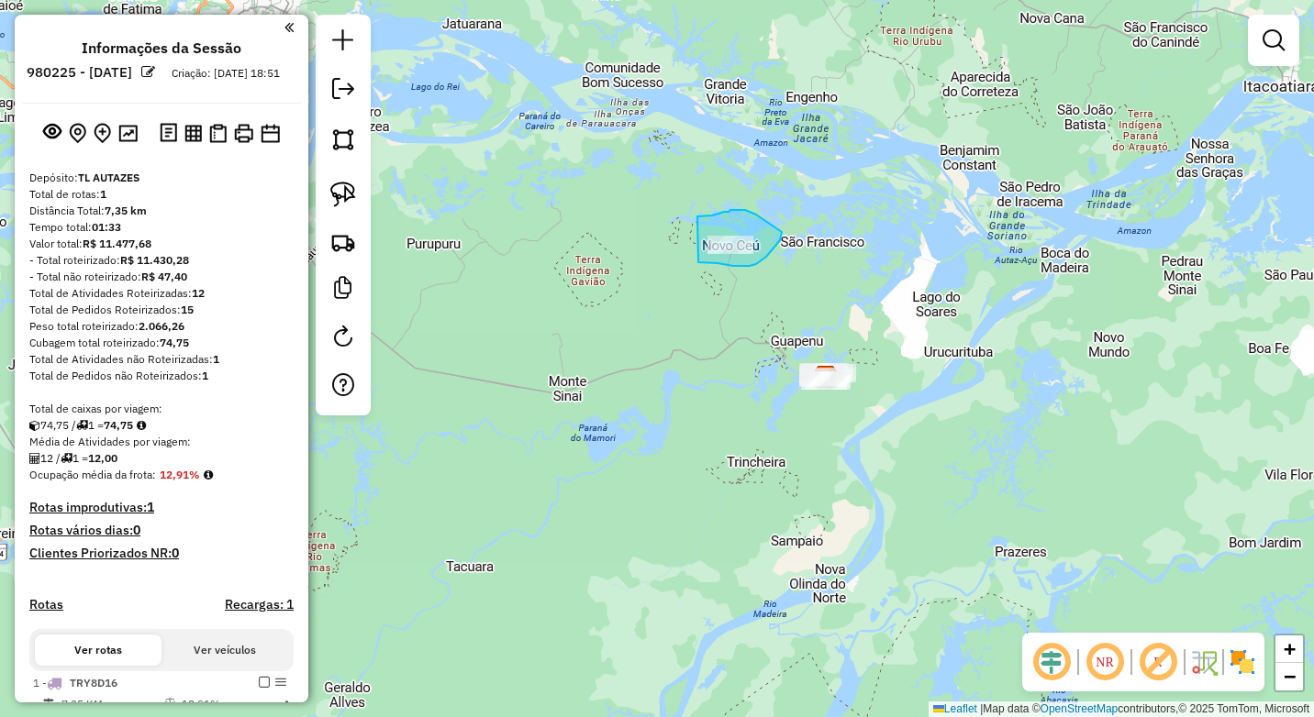
drag, startPoint x: 697, startPoint y: 217, endPoint x: 698, endPoint y: 262, distance: 45.9
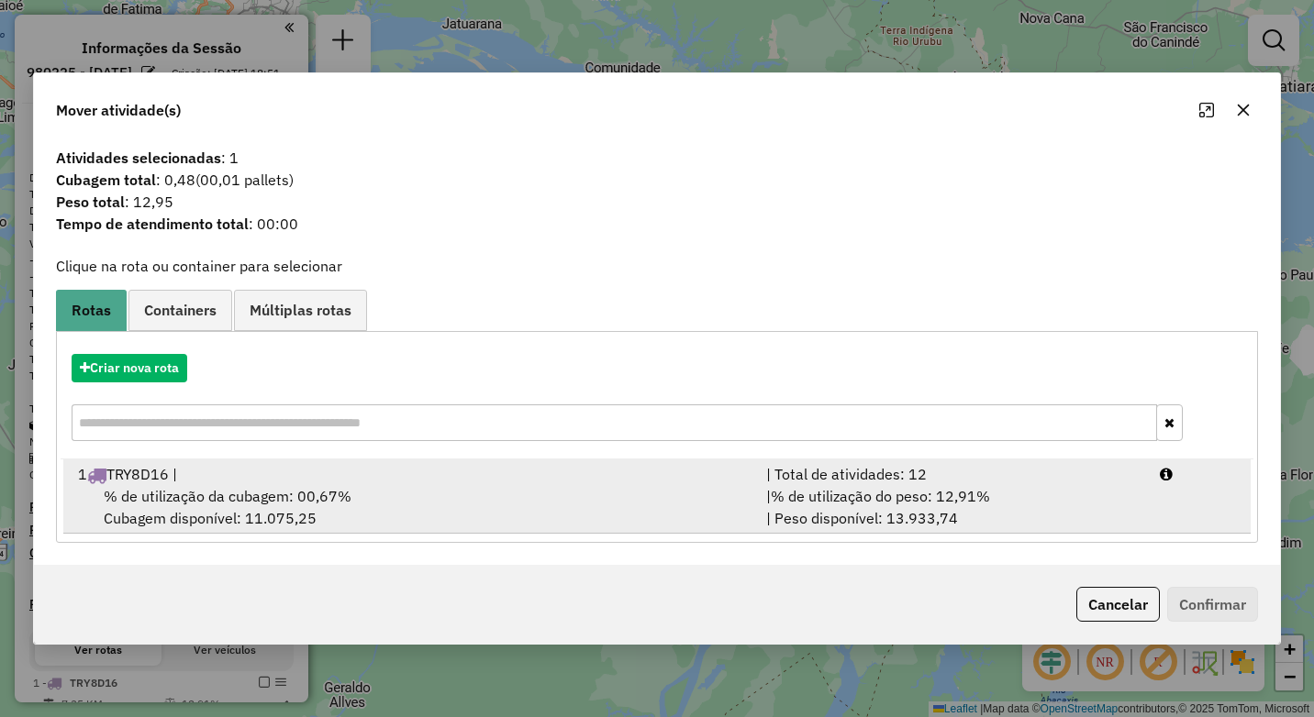
click at [126, 484] on div "1 TRY8D16 |" at bounding box center [411, 474] width 688 height 22
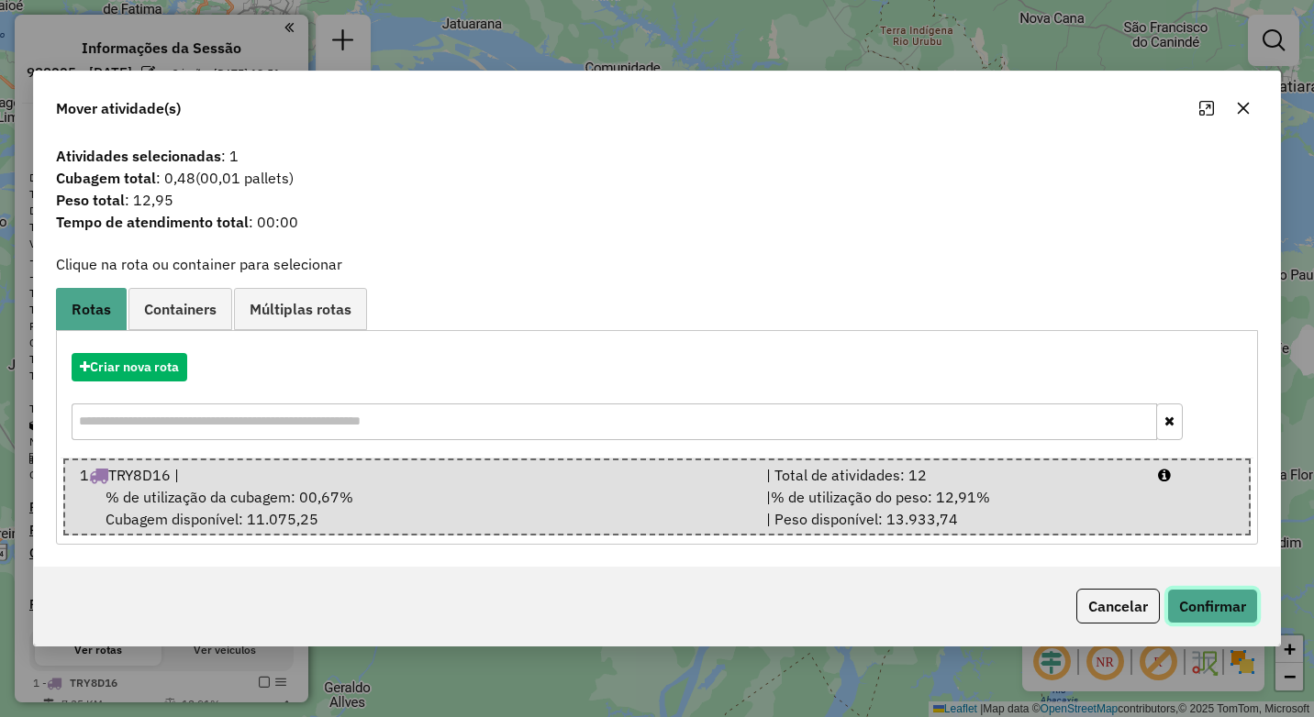
click at [1213, 606] on button "Confirmar" at bounding box center [1212, 606] width 91 height 35
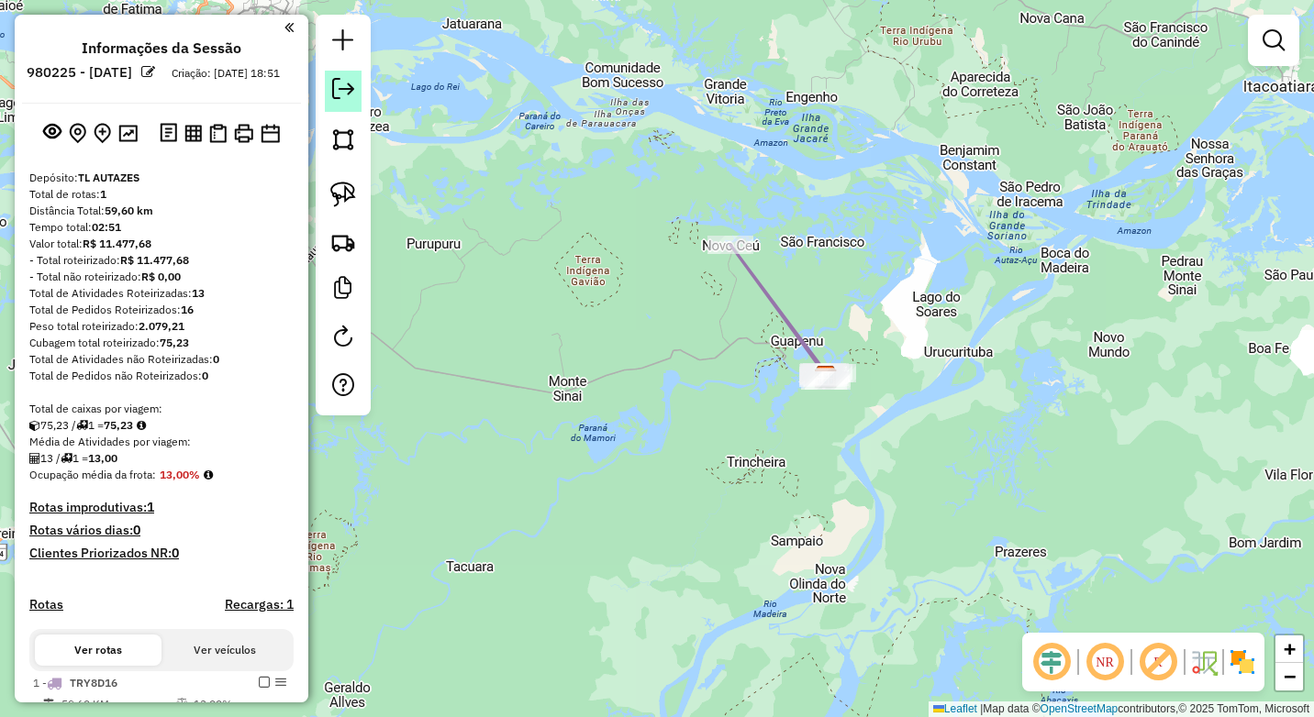
click at [358, 83] on link at bounding box center [343, 91] width 37 height 41
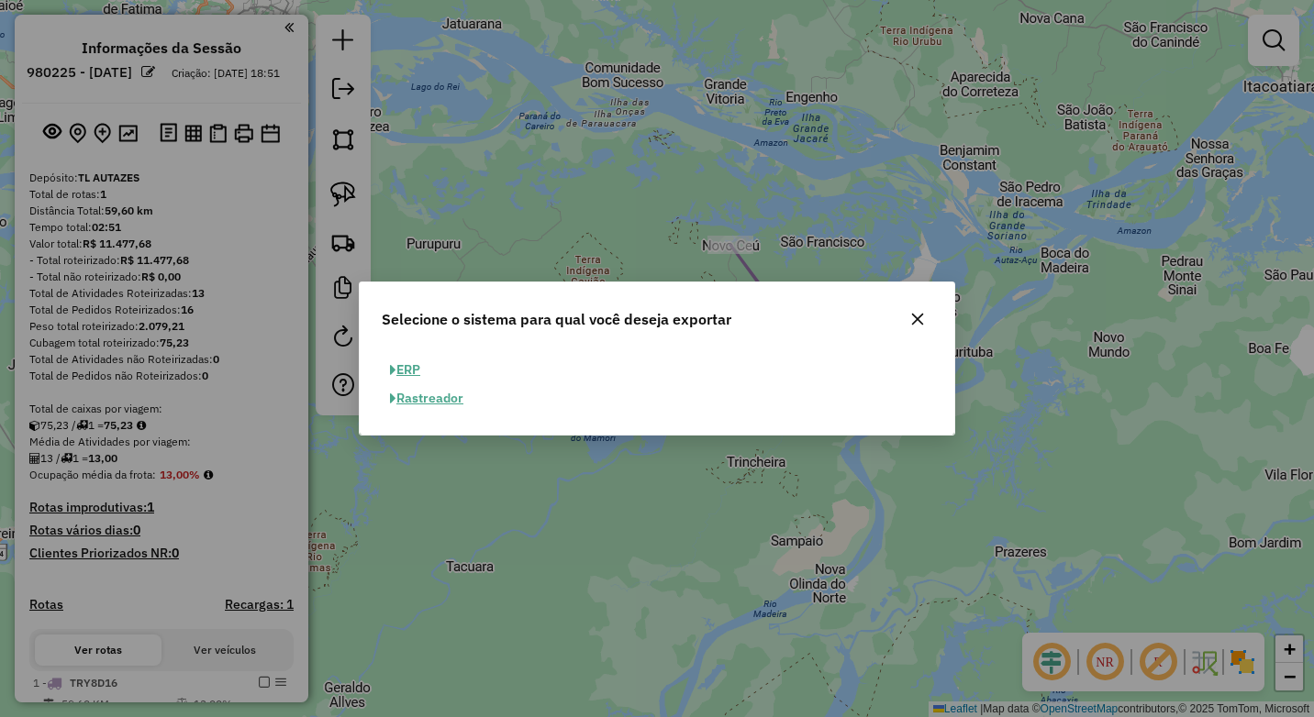
click at [410, 369] on button "ERP" at bounding box center [405, 370] width 47 height 28
select select "**"
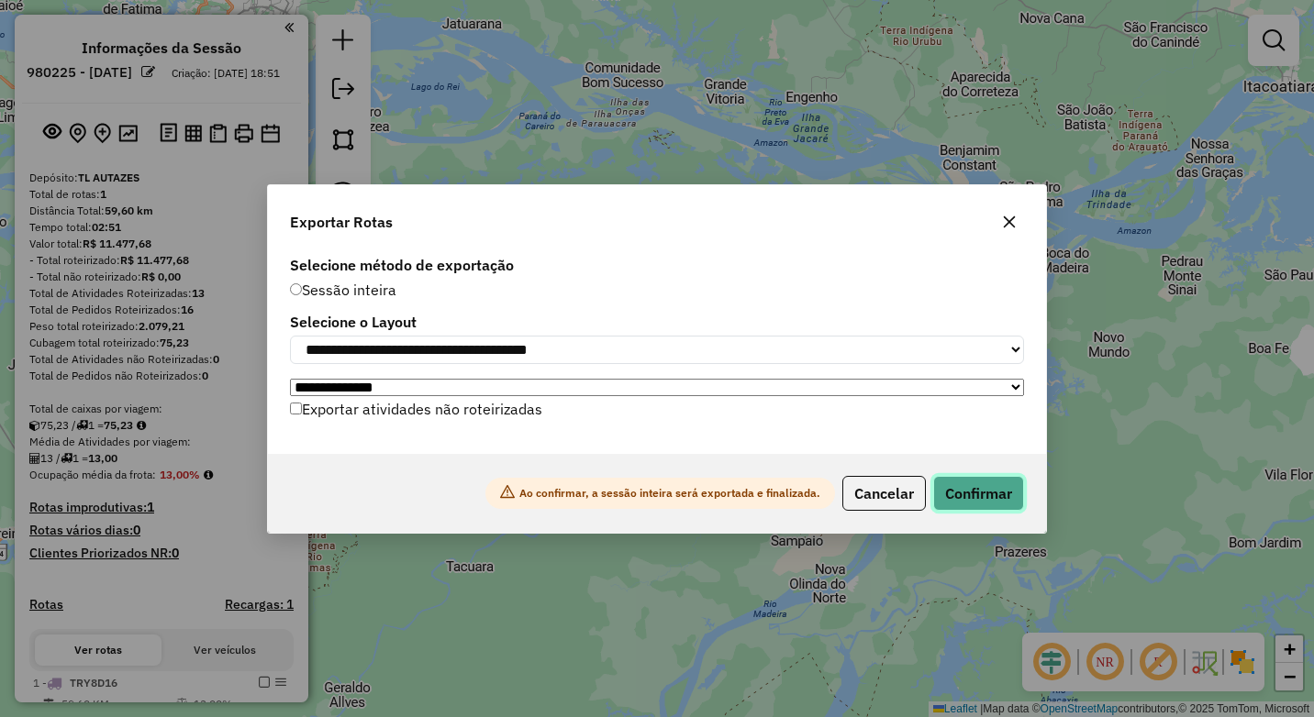
click at [947, 492] on button "Confirmar" at bounding box center [978, 493] width 91 height 35
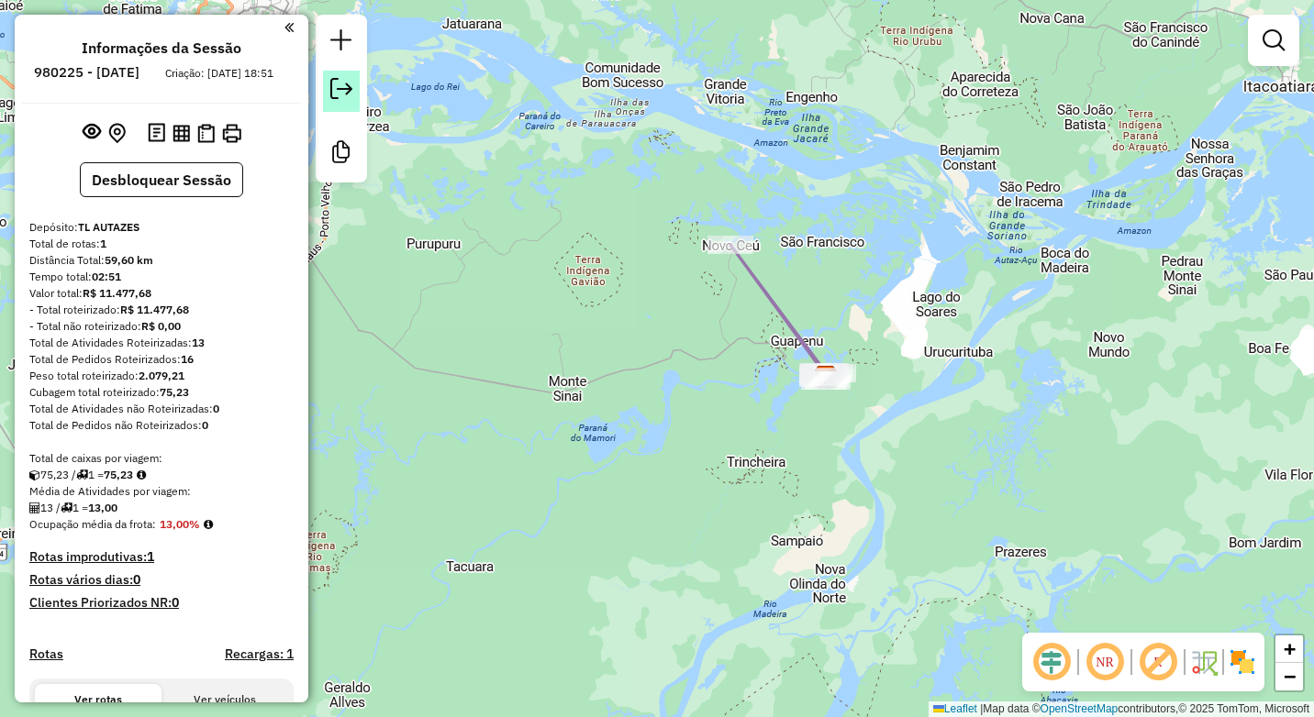
click at [327, 98] on link at bounding box center [341, 91] width 37 height 41
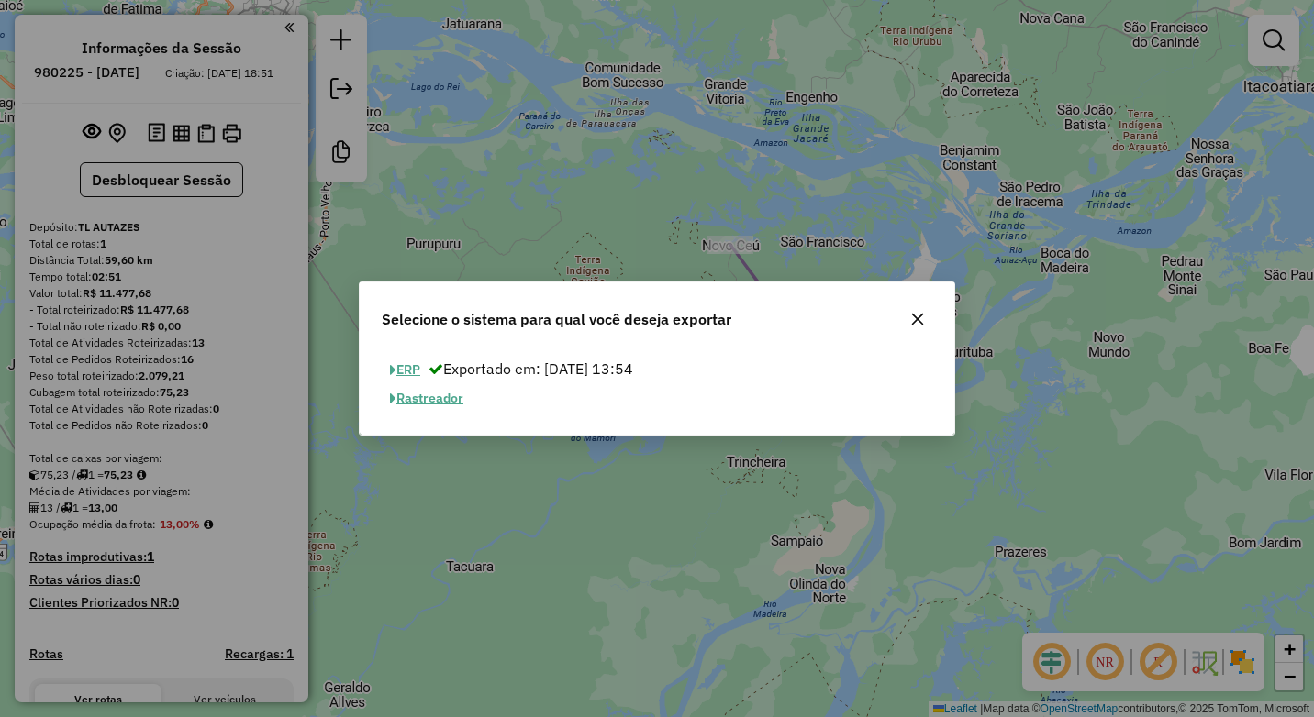
click at [439, 371] on icon at bounding box center [435, 368] width 15 height 15
click at [411, 368] on button "ERP" at bounding box center [405, 370] width 47 height 28
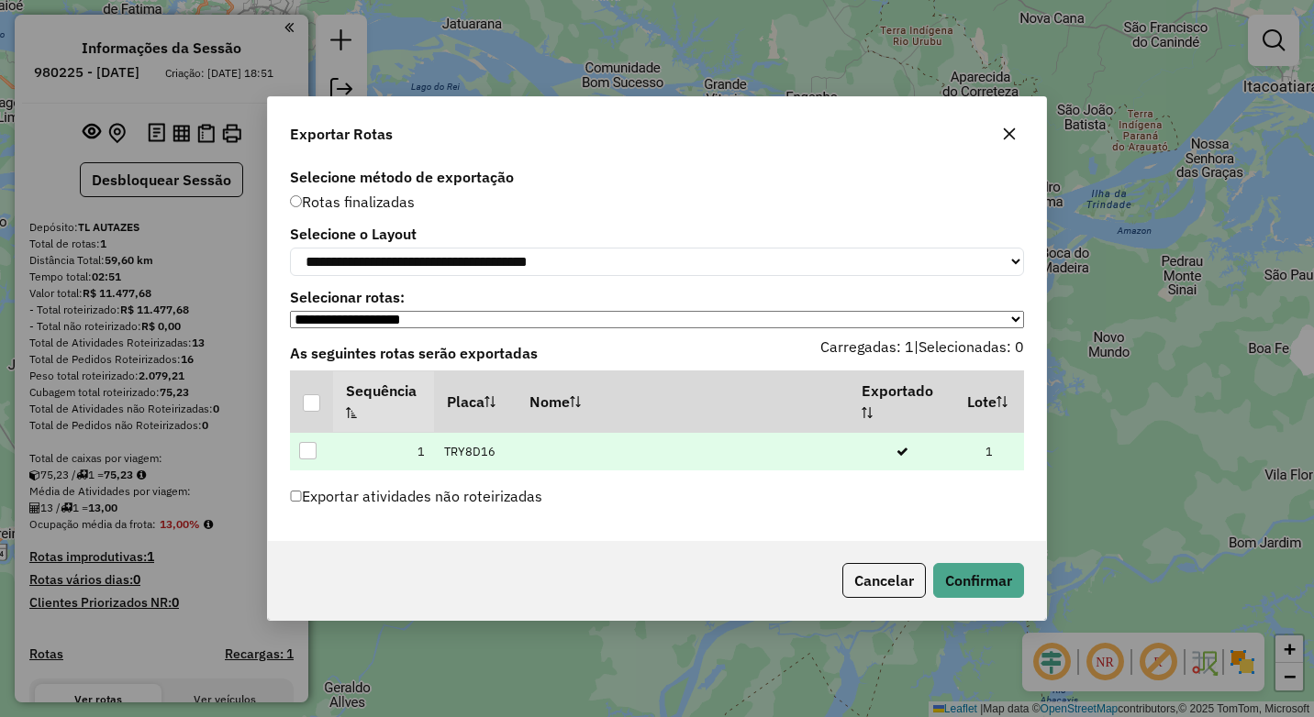
click at [302, 460] on div at bounding box center [307, 450] width 17 height 17
click at [949, 579] on button "Confirmar" at bounding box center [978, 580] width 91 height 35
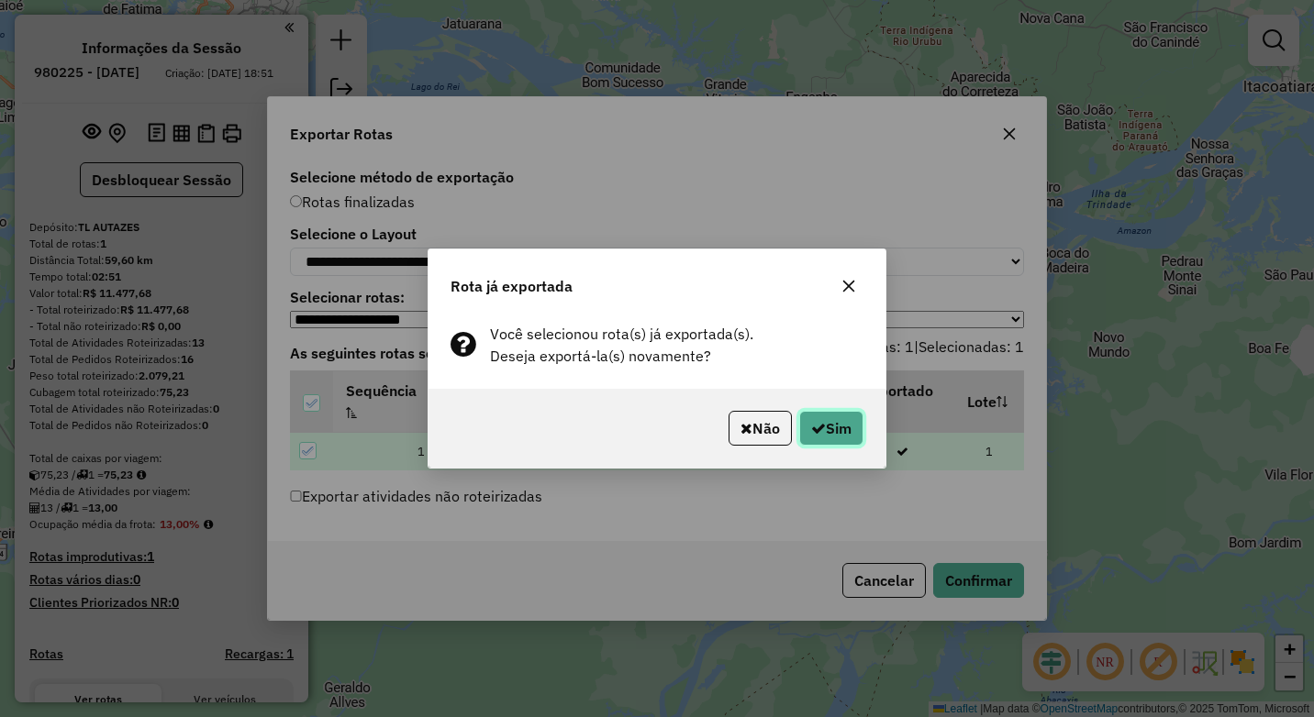
click at [812, 435] on icon "button" at bounding box center [818, 428] width 15 height 15
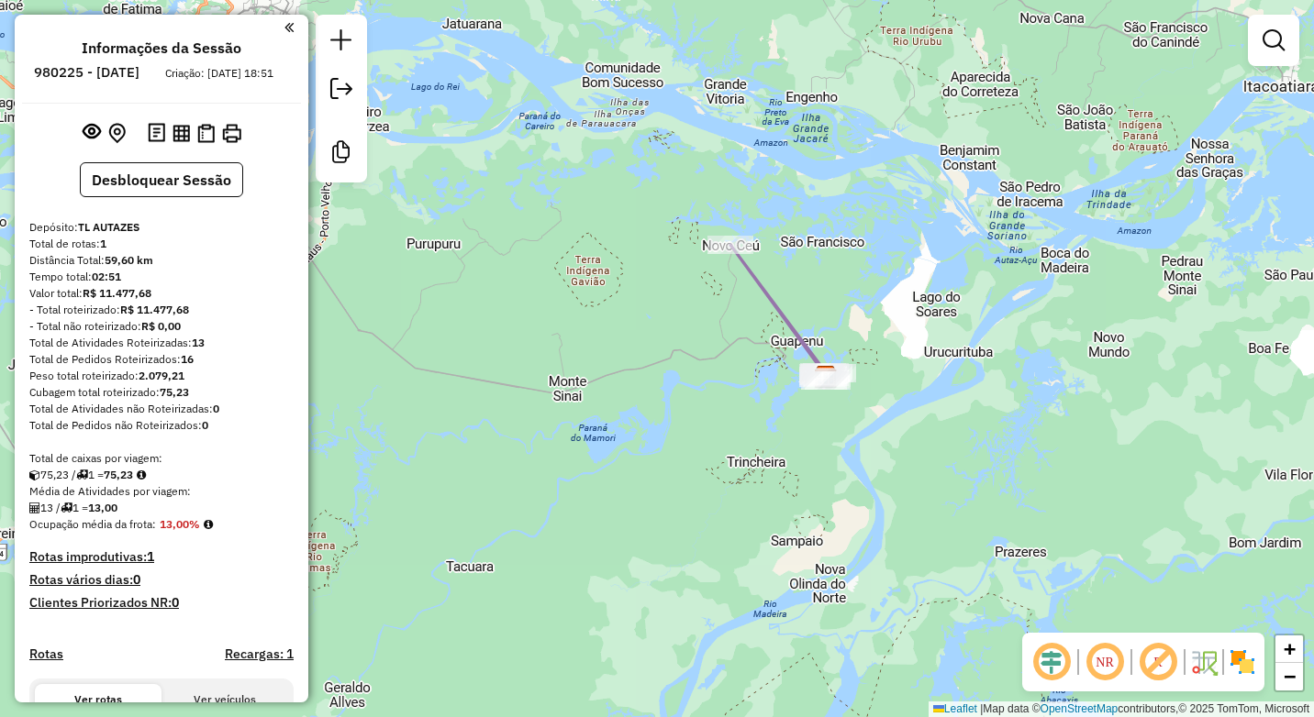
click at [1114, 339] on div "Janela de atendimento Grade de atendimento Capacidade Transportadoras Veículos …" at bounding box center [657, 358] width 1314 height 717
